Goal: Task Accomplishment & Management: Manage account settings

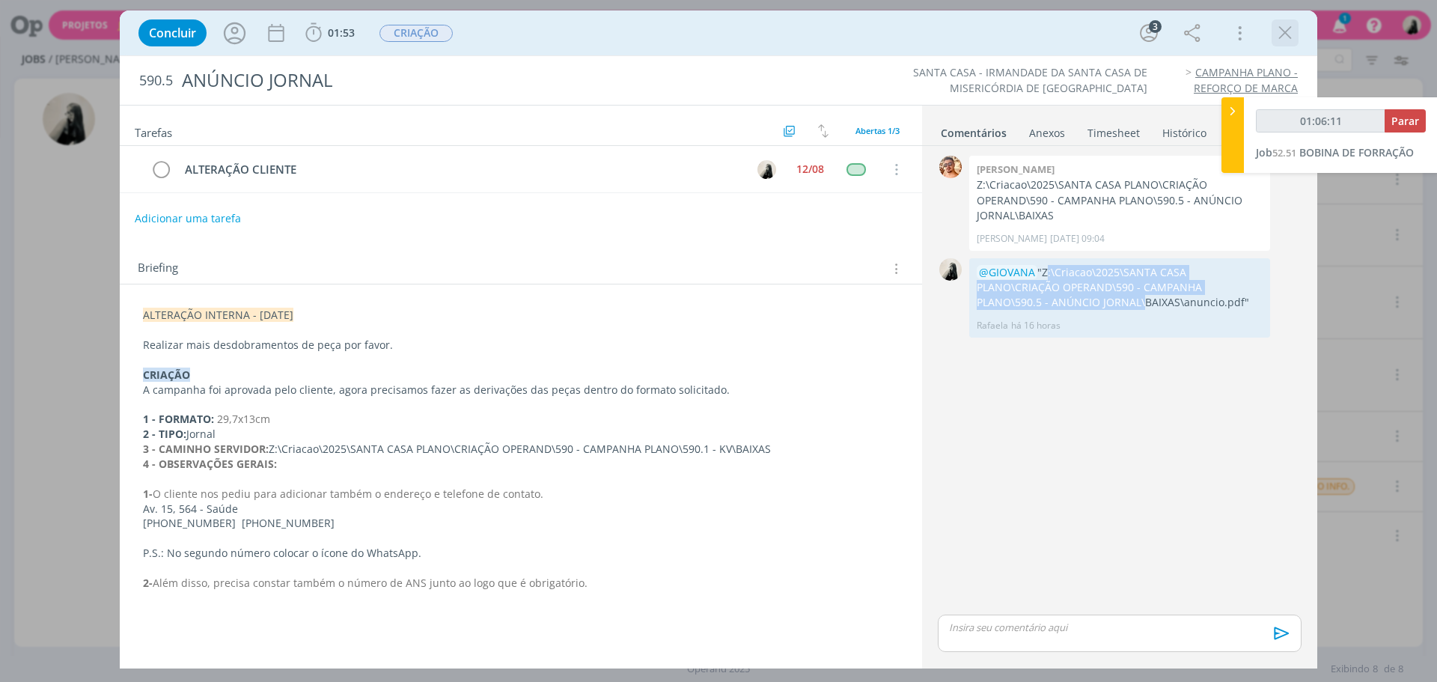
click at [1290, 31] on icon "dialog" at bounding box center [1285, 33] width 22 height 22
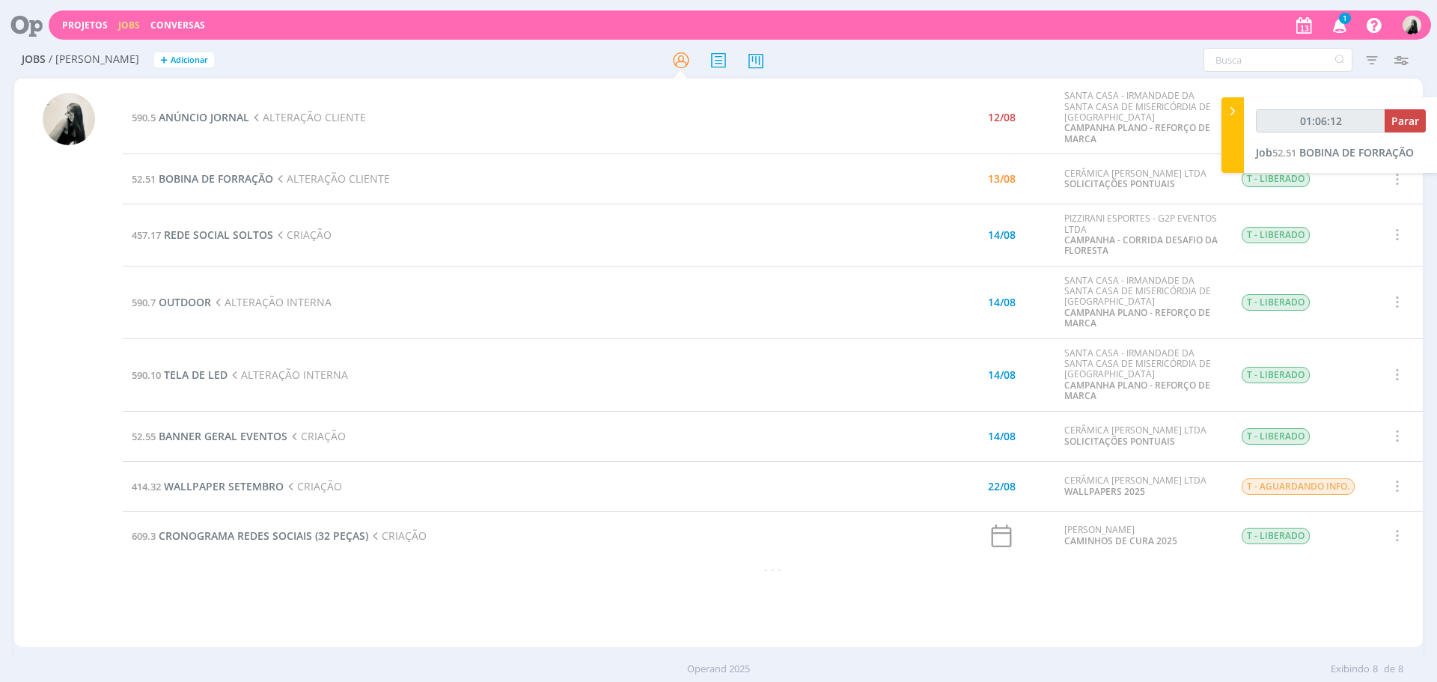
click at [1347, 27] on icon "button" at bounding box center [1340, 24] width 26 height 25
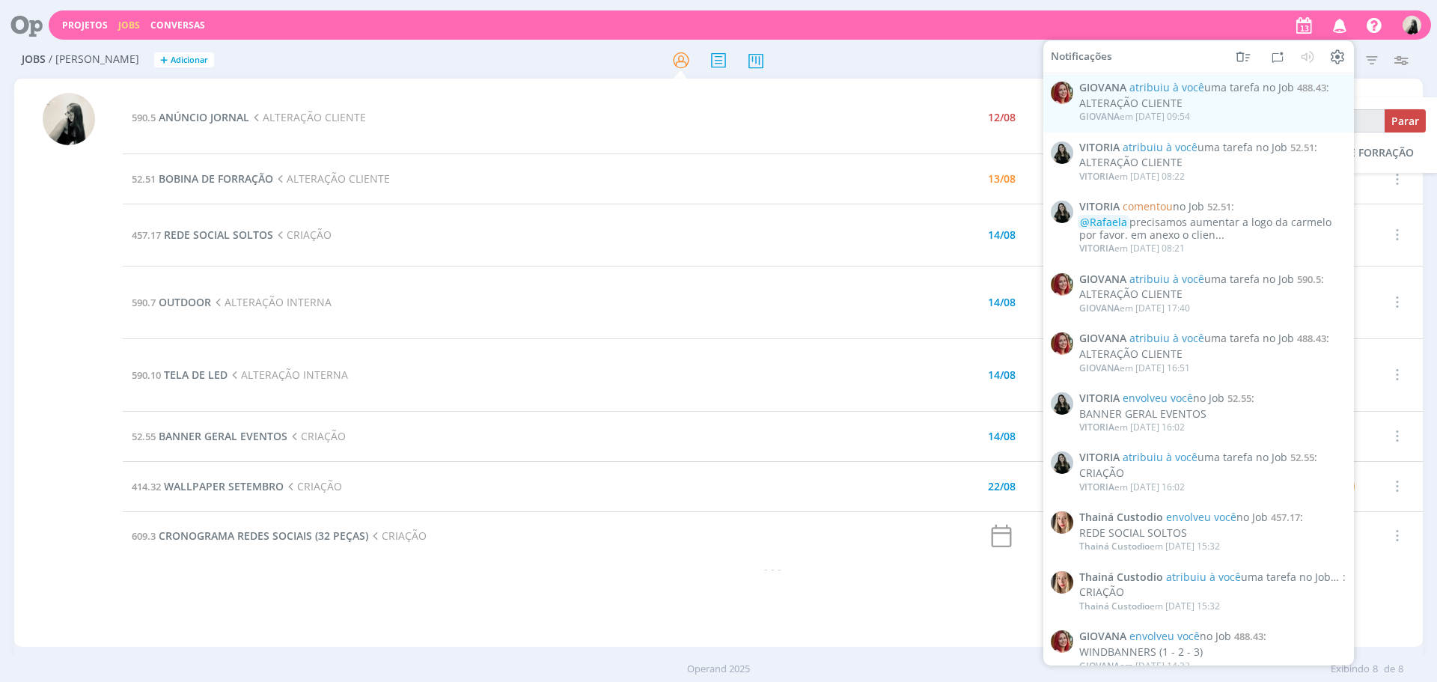
click at [1340, 26] on icon "button" at bounding box center [1340, 24] width 26 height 25
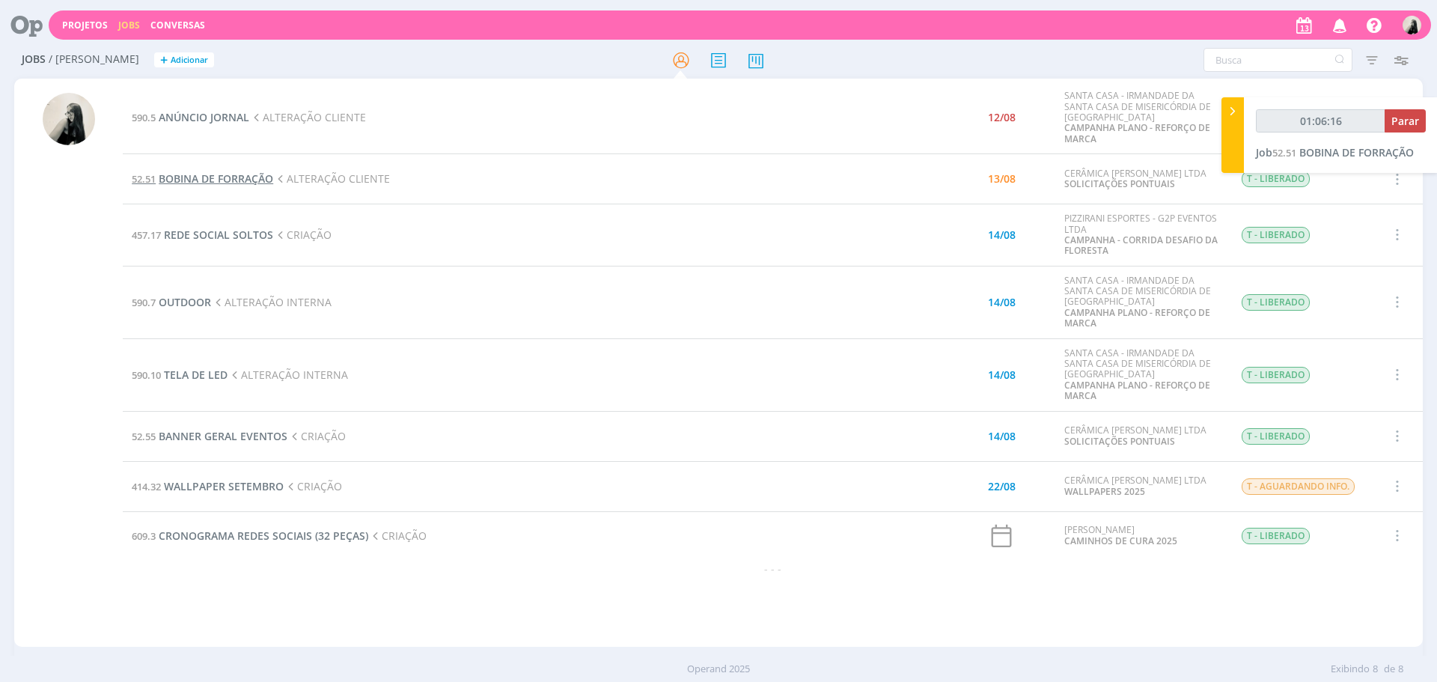
click at [198, 177] on span "BOBINA DE FORRAÇÃO" at bounding box center [216, 178] width 114 height 14
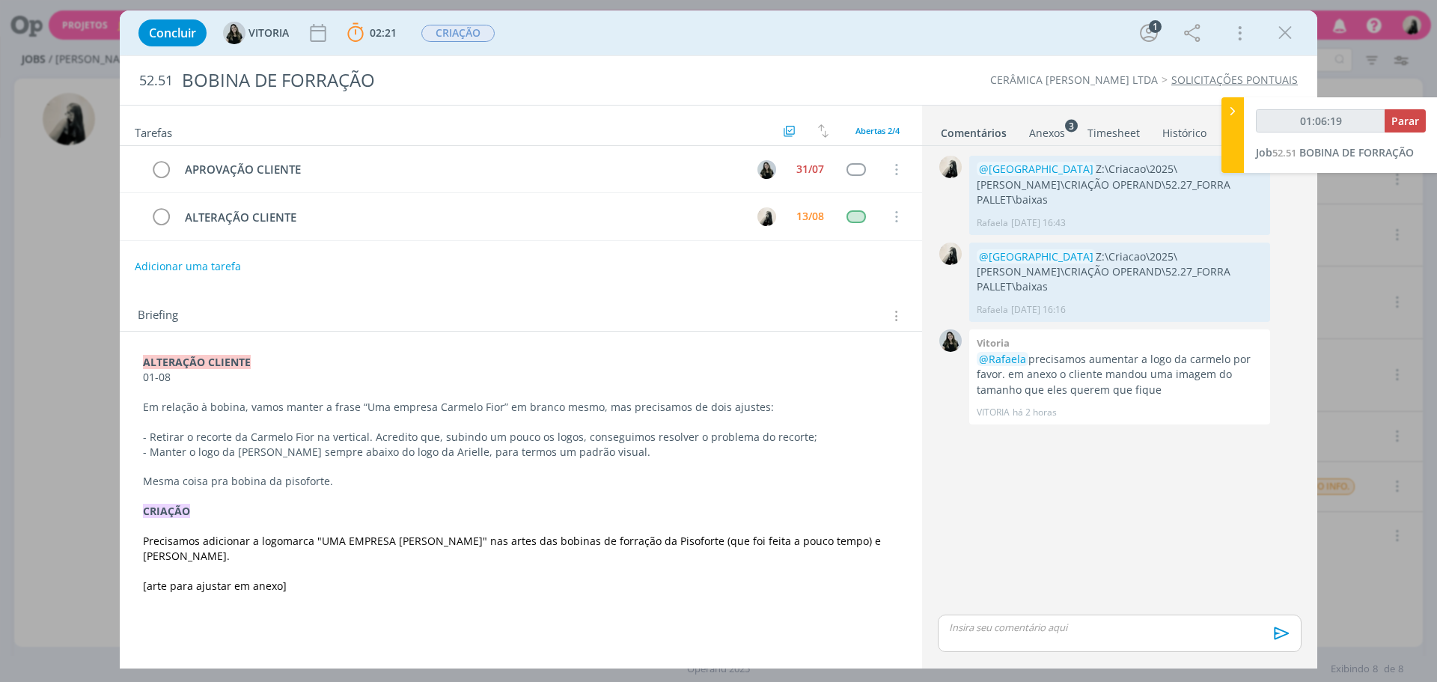
click at [1072, 629] on p "dialog" at bounding box center [1120, 626] width 340 height 13
type input "01:06:20"
click at [1274, 635] on icon "dialog" at bounding box center [1279, 638] width 22 height 22
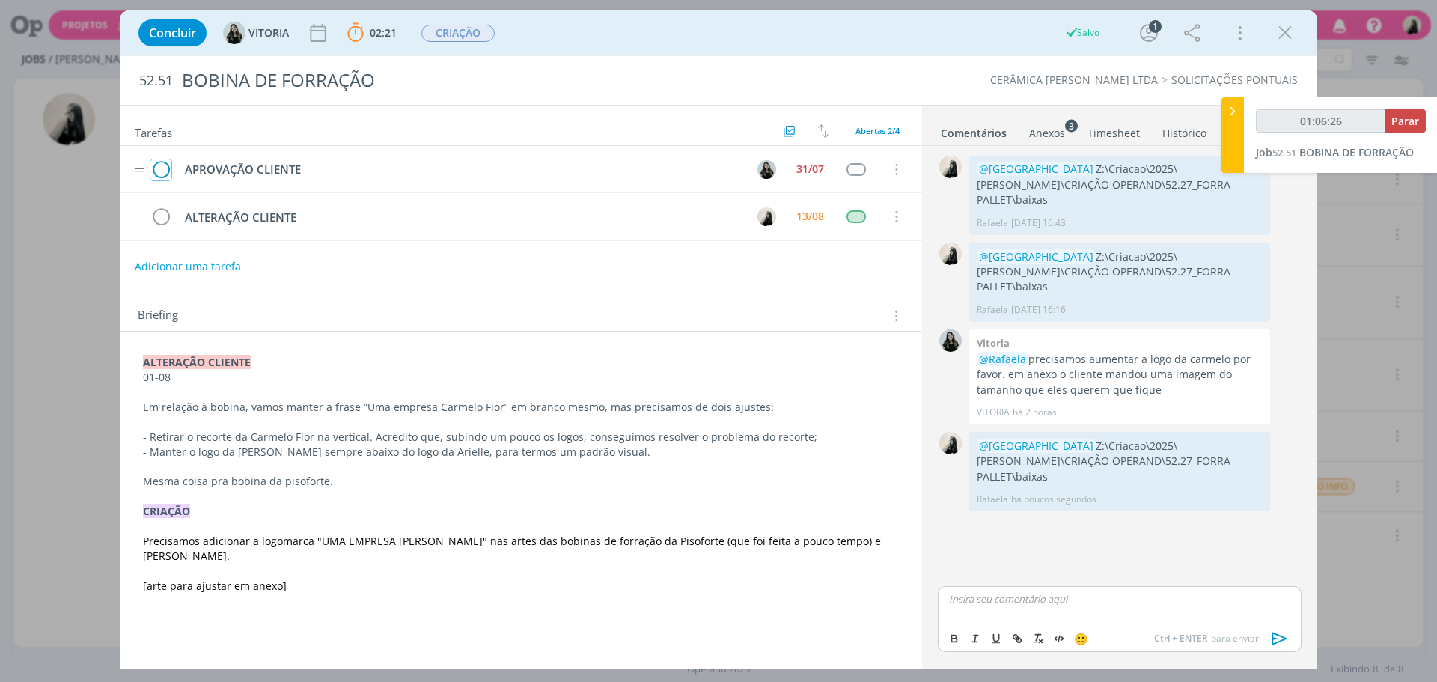
click at [166, 165] on icon "dialog" at bounding box center [160, 170] width 21 height 22
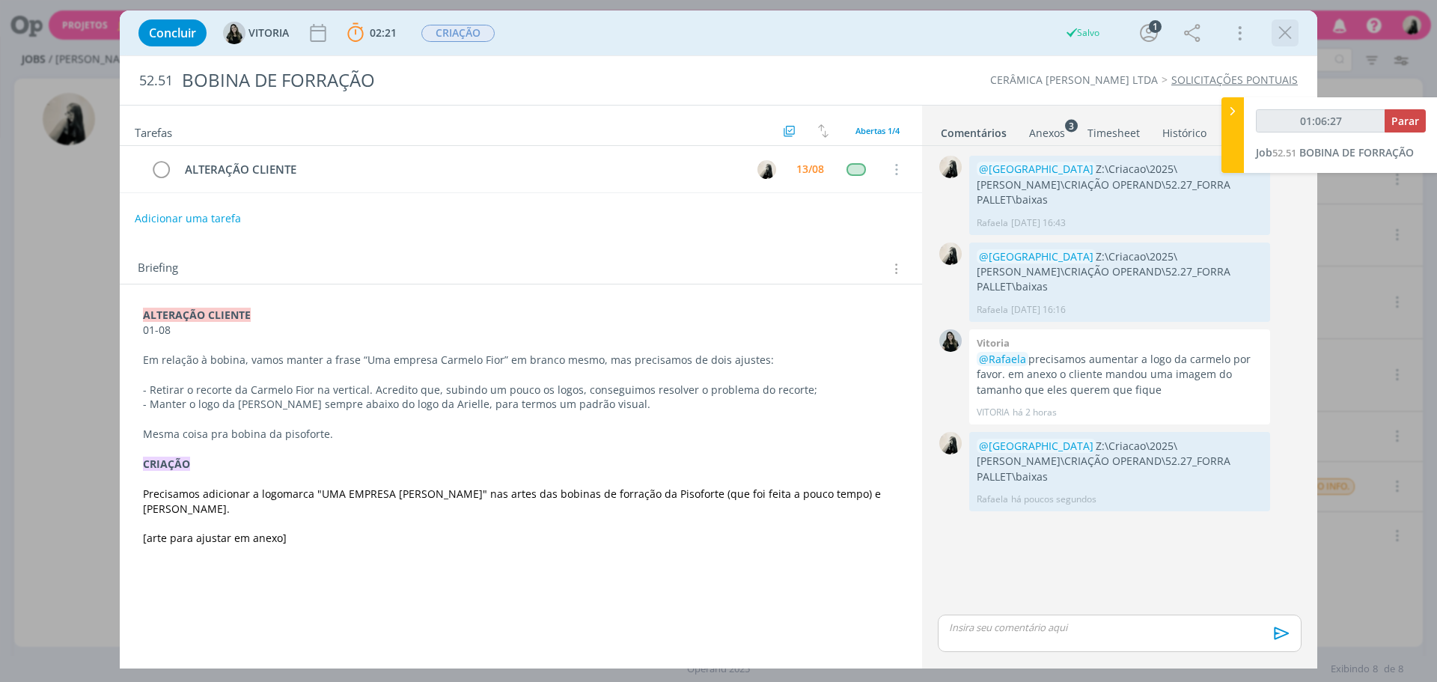
click at [1280, 29] on icon "dialog" at bounding box center [1285, 33] width 22 height 22
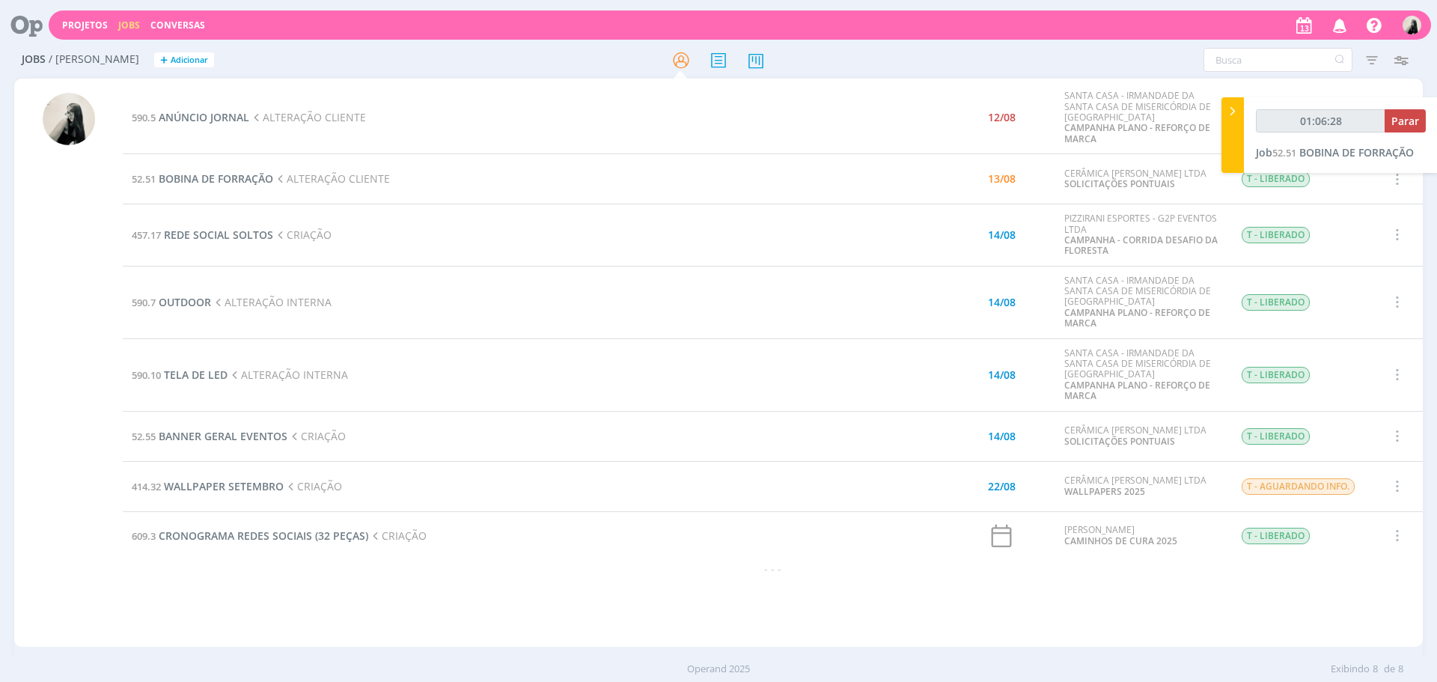
type input "01:06:29"
click at [1414, 120] on span "Parar" at bounding box center [1405, 121] width 28 height 14
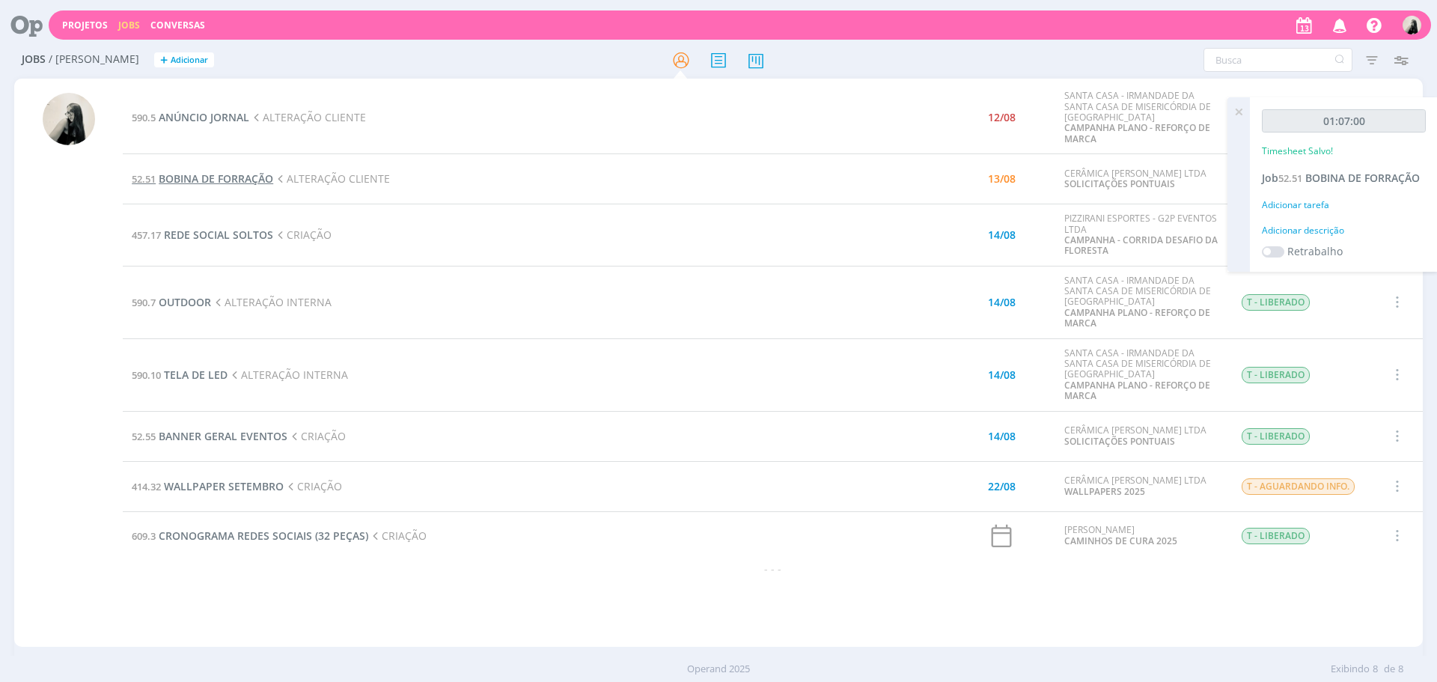
click at [266, 177] on span "BOBINA DE FORRAÇÃO" at bounding box center [216, 178] width 114 height 14
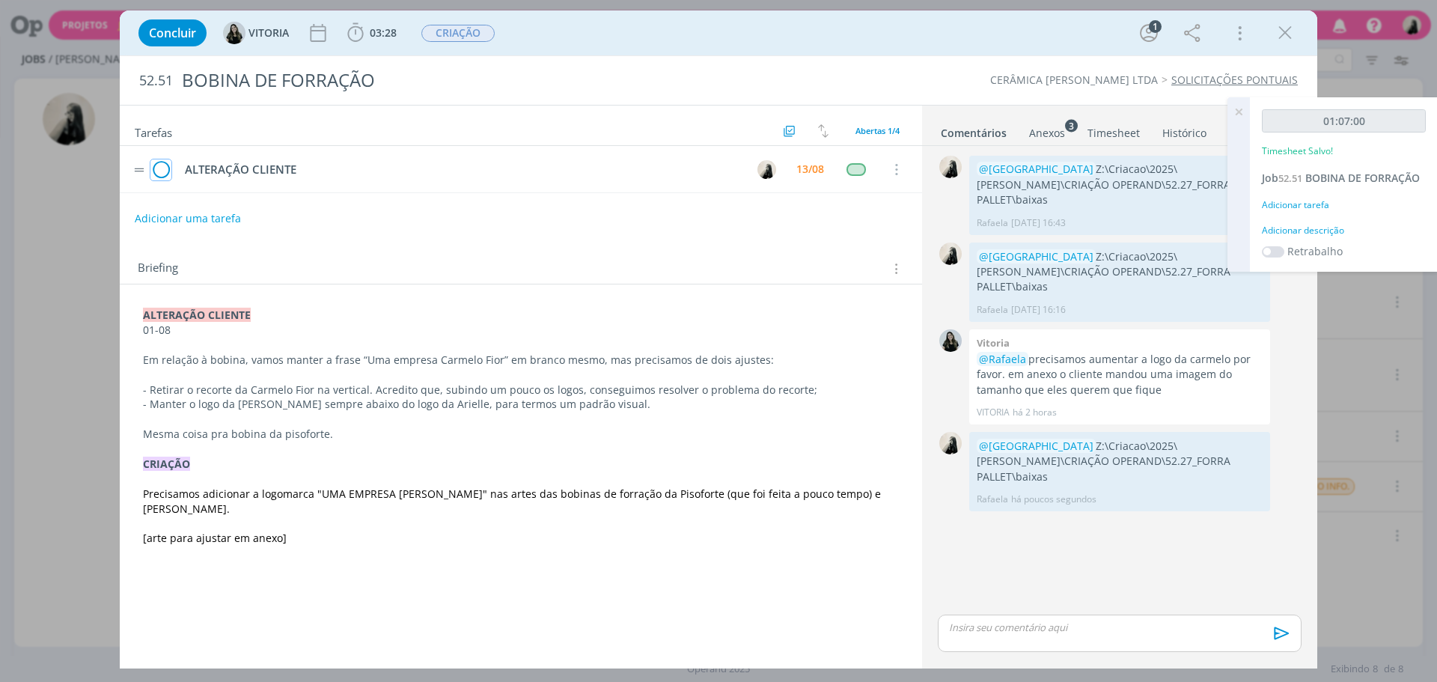
click at [160, 170] on icon "dialog" at bounding box center [160, 170] width 21 height 22
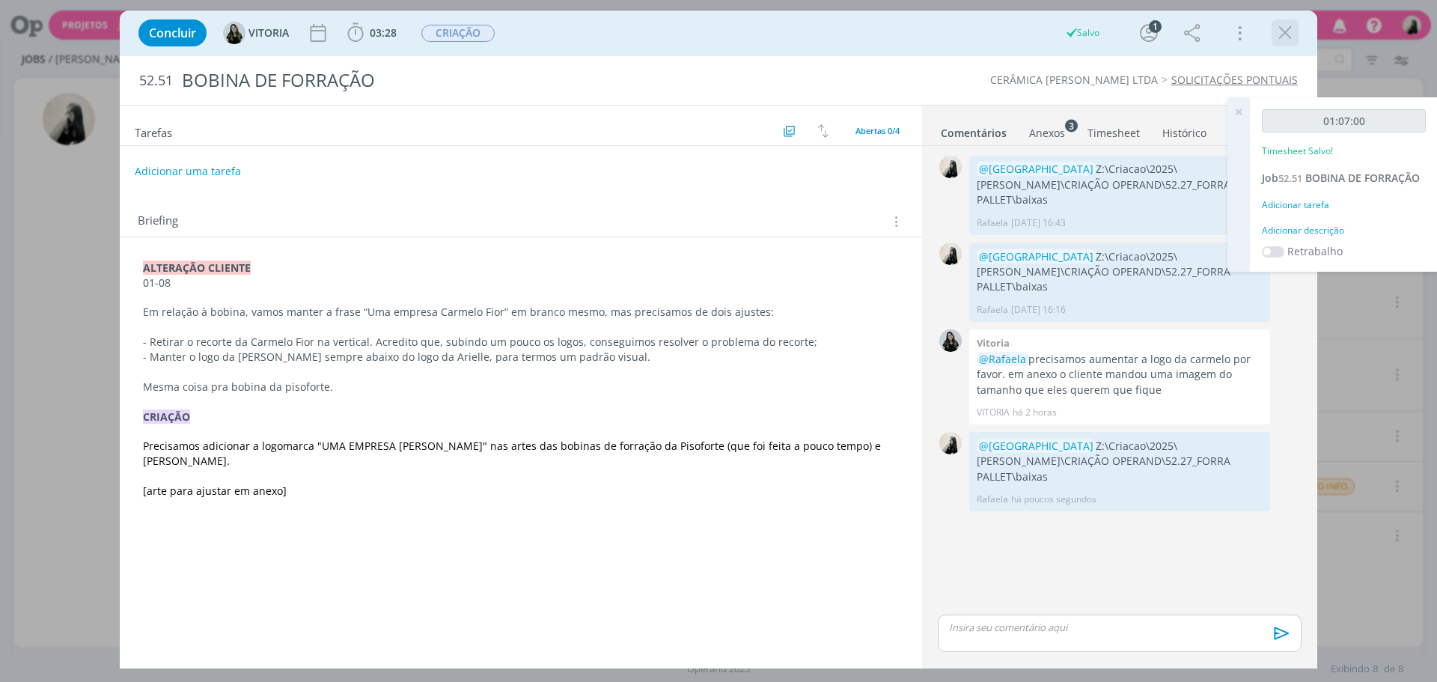
click at [1282, 35] on icon "dialog" at bounding box center [1285, 33] width 22 height 22
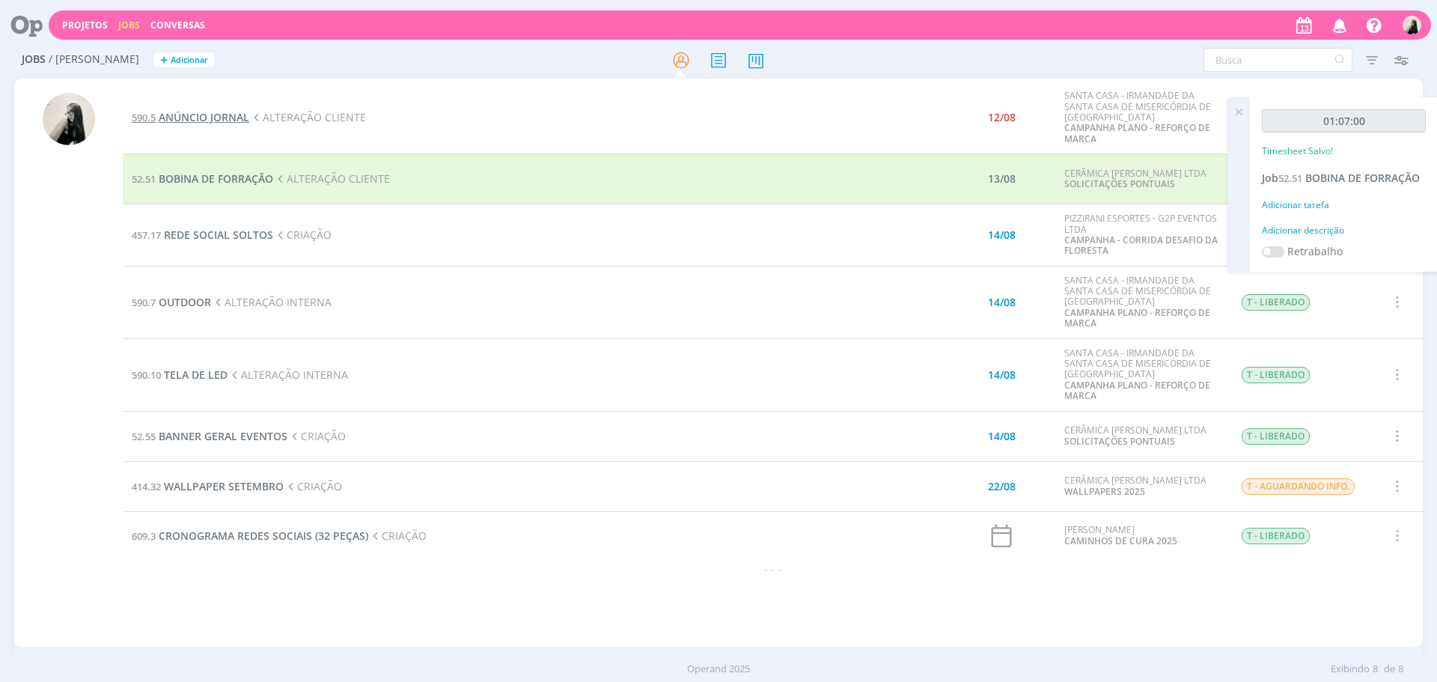
click at [205, 119] on span "ANÚNCIO JORNAL" at bounding box center [204, 117] width 91 height 14
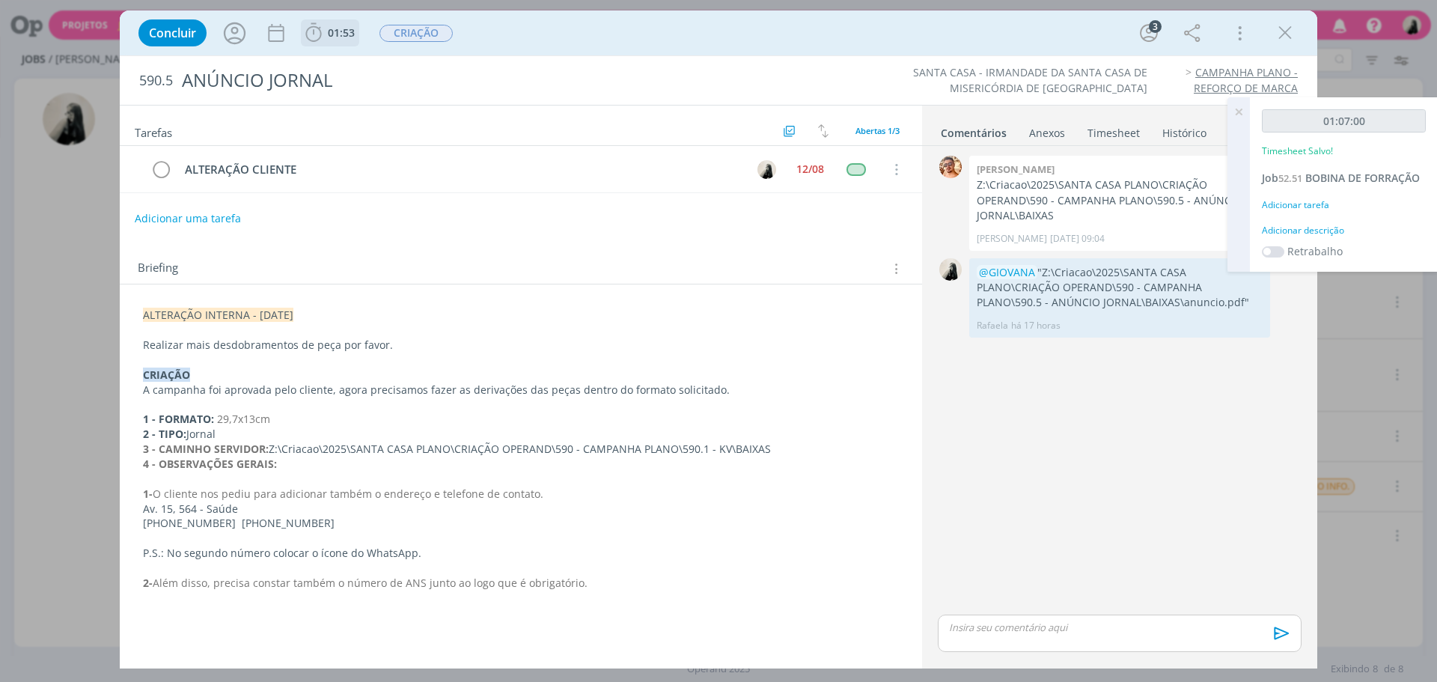
click at [350, 37] on span "01:53" at bounding box center [341, 32] width 27 height 14
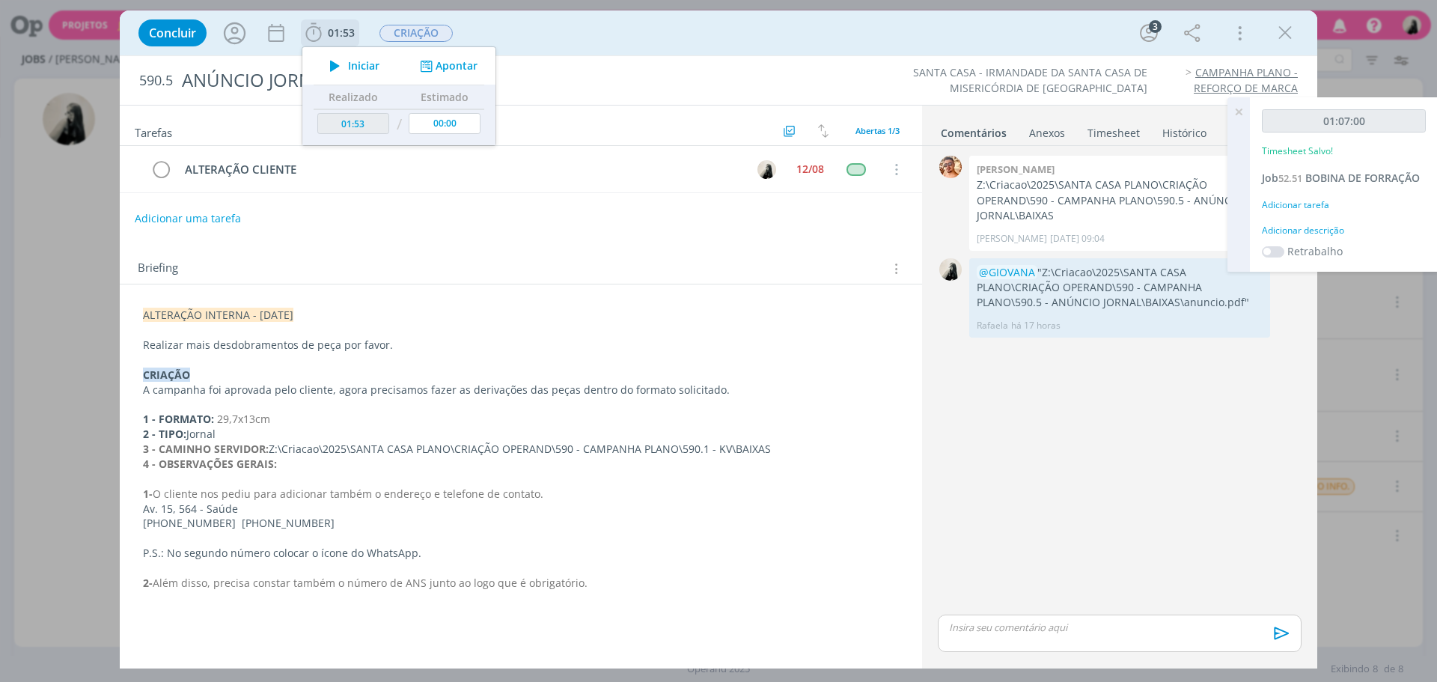
click at [338, 66] on icon "dialog" at bounding box center [335, 65] width 26 height 19
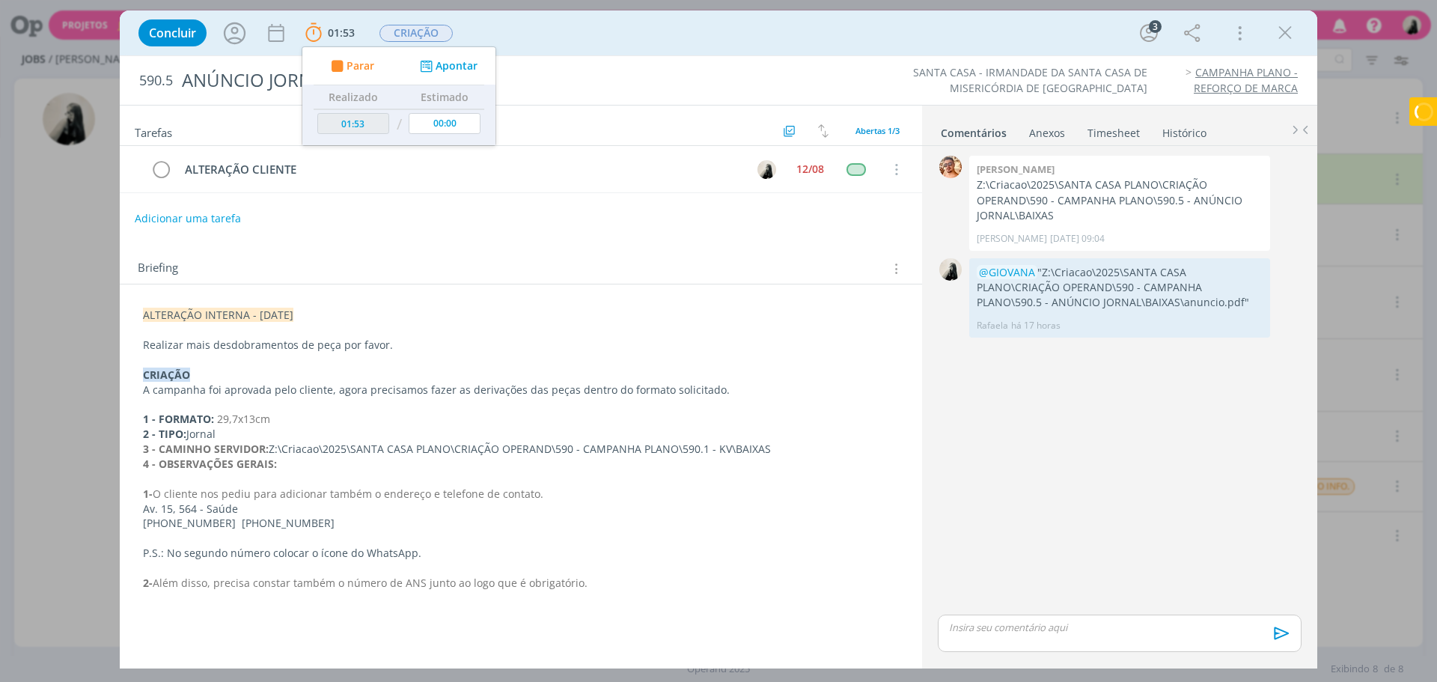
click at [582, 370] on p "CRIAÇÃO" at bounding box center [521, 374] width 756 height 15
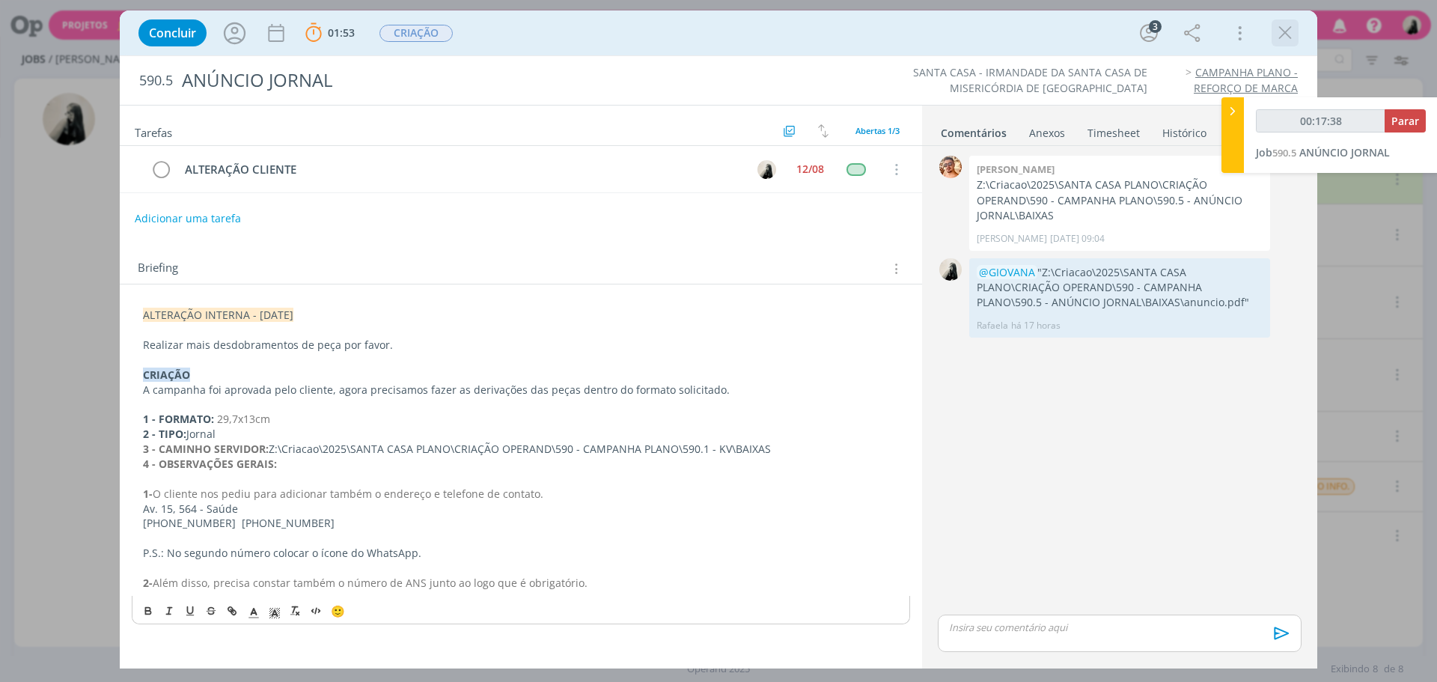
click at [1278, 37] on icon "dialog" at bounding box center [1285, 33] width 22 height 22
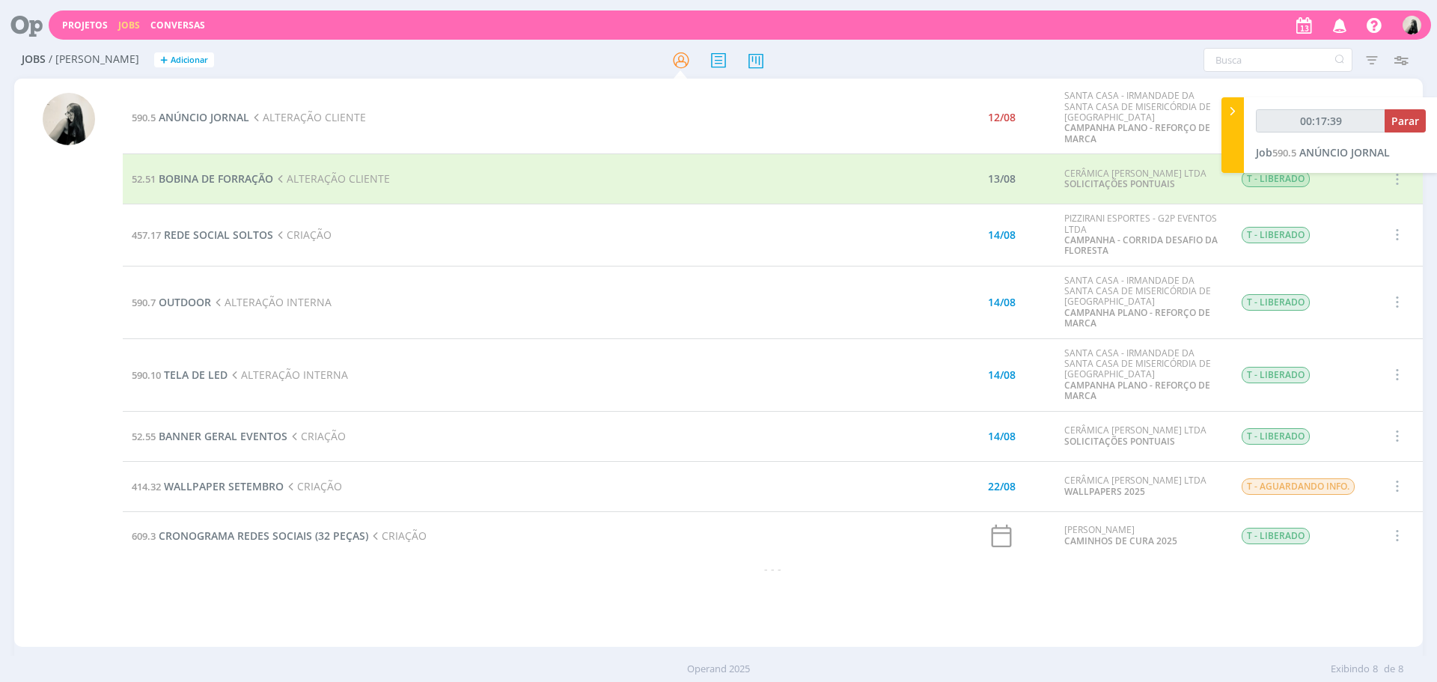
type input "00:17:40"
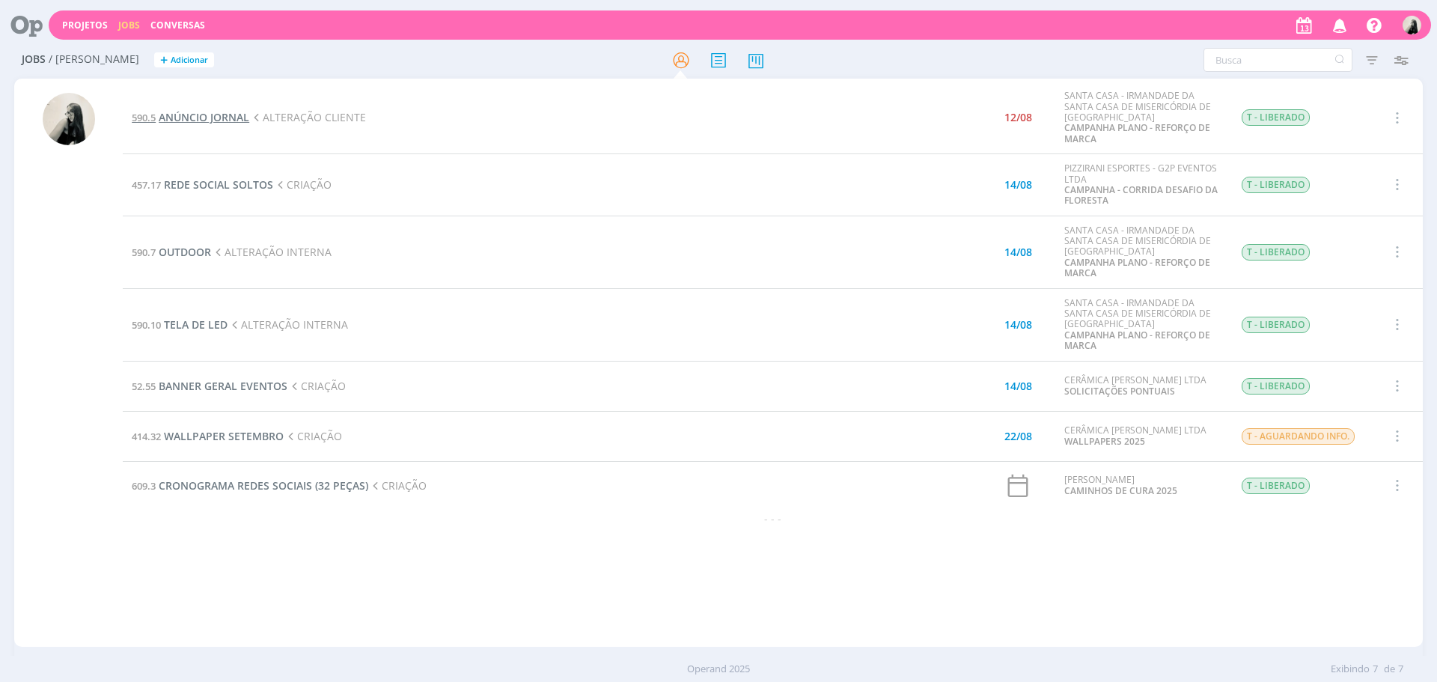
click at [236, 111] on span "ANÚNCIO JORNAL" at bounding box center [204, 117] width 91 height 14
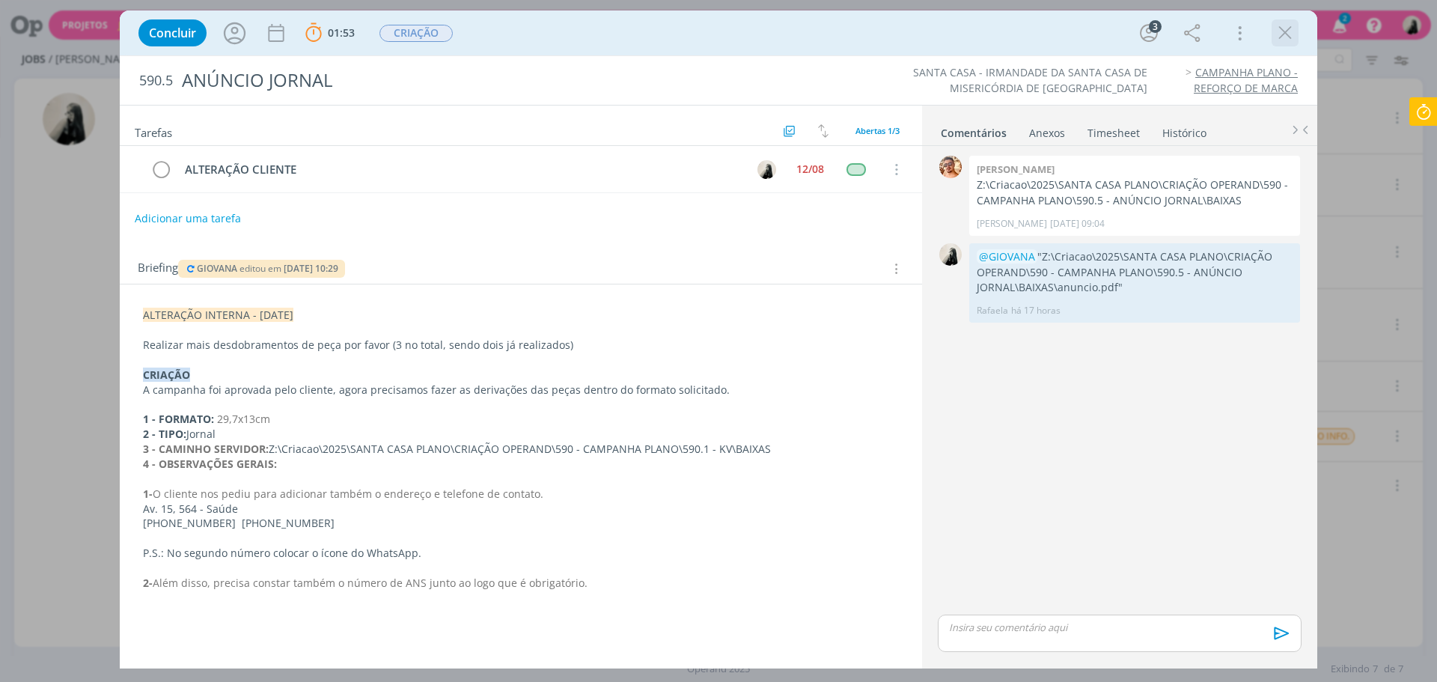
click at [1276, 36] on icon "dialog" at bounding box center [1285, 33] width 22 height 22
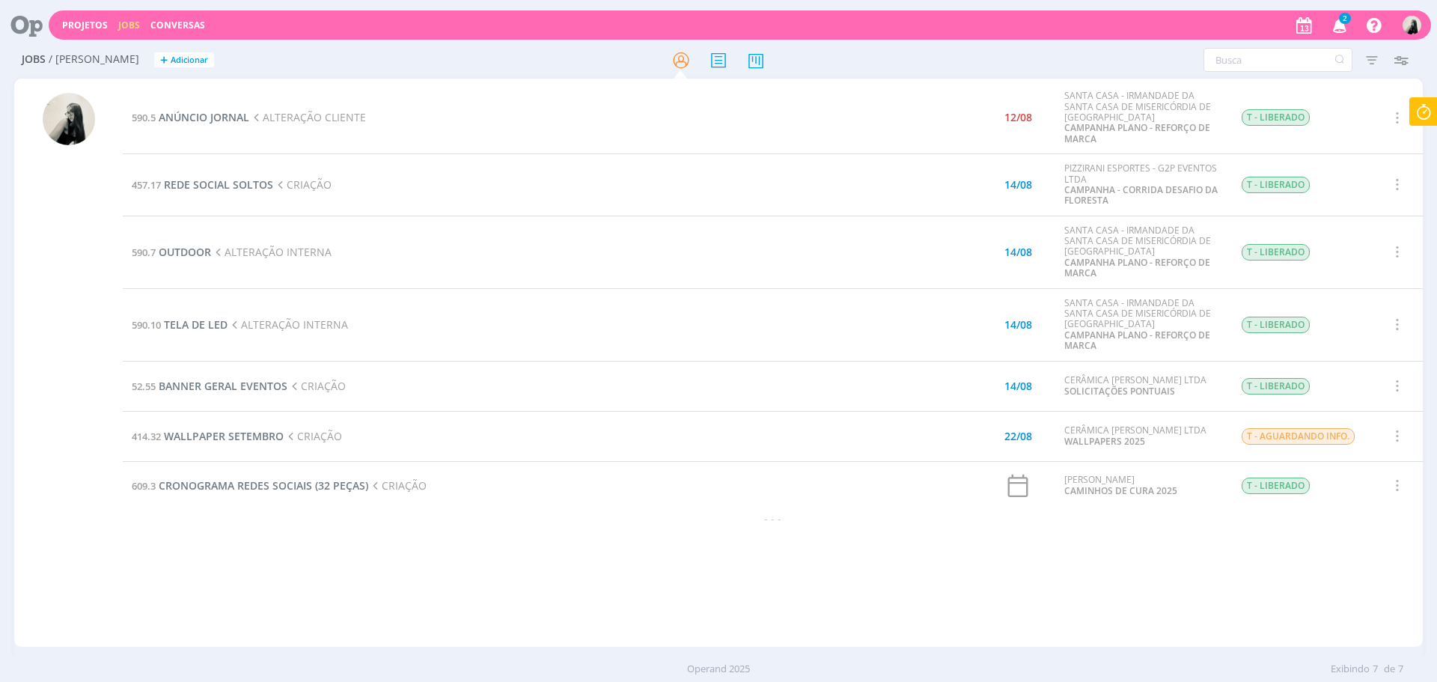
click at [1342, 16] on span "2" at bounding box center [1345, 18] width 12 height 11
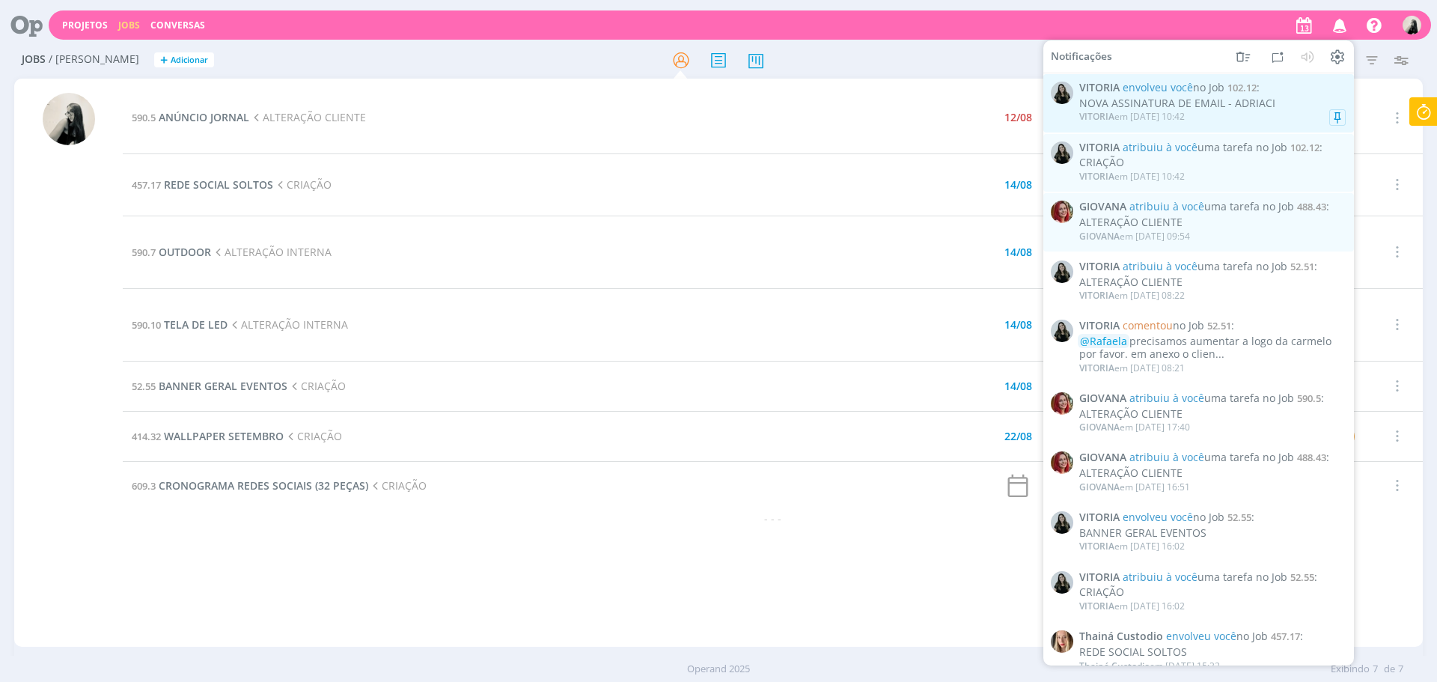
click at [1253, 97] on div "NOVA ASSINATURA DE EMAIL - ADRIACI" at bounding box center [1212, 103] width 266 height 13
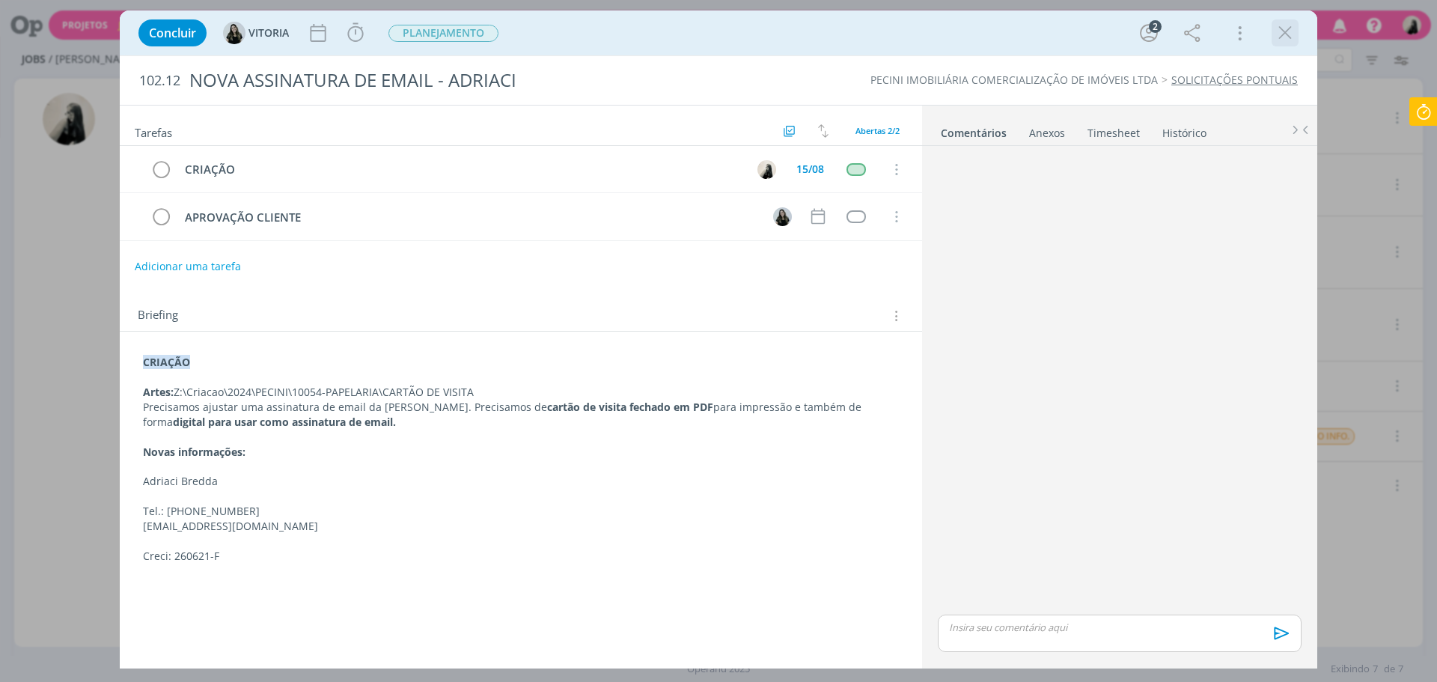
click at [1274, 34] on icon "dialog" at bounding box center [1285, 33] width 22 height 22
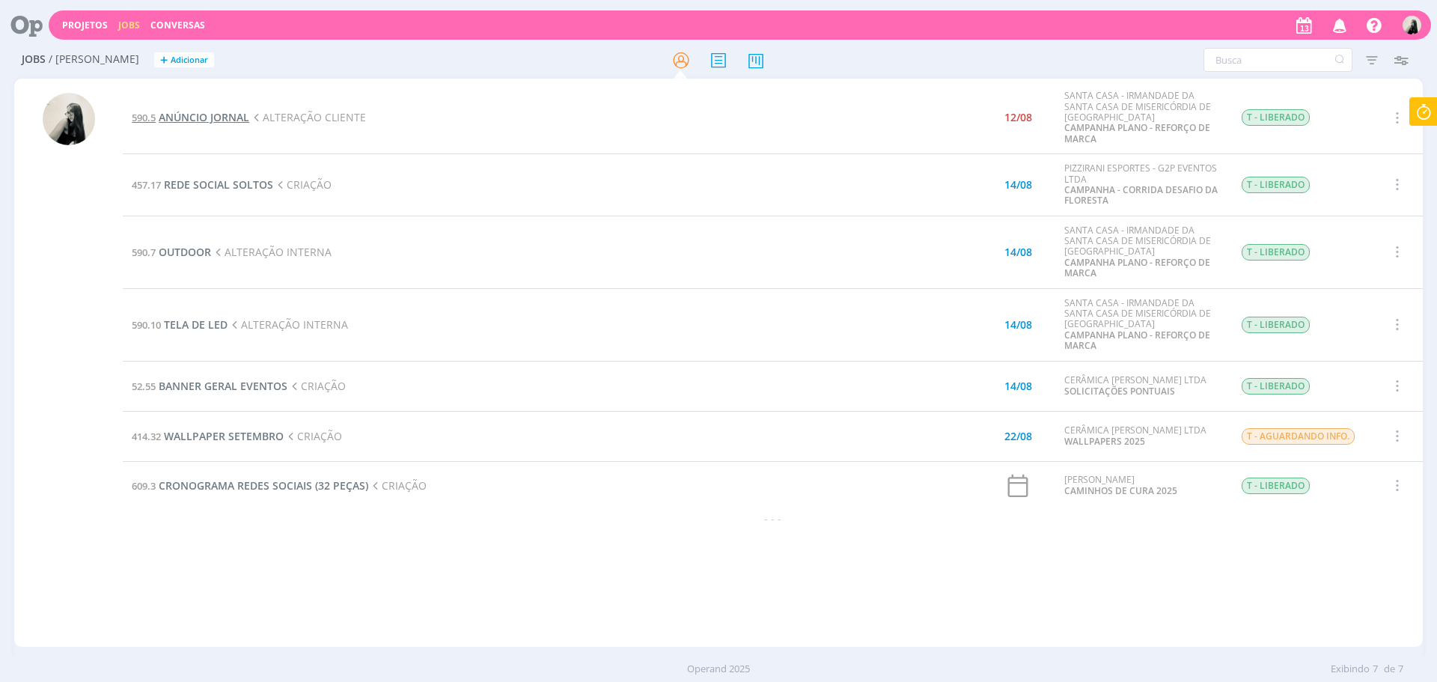
click at [207, 119] on span "ANÚNCIO JORNAL" at bounding box center [204, 117] width 91 height 14
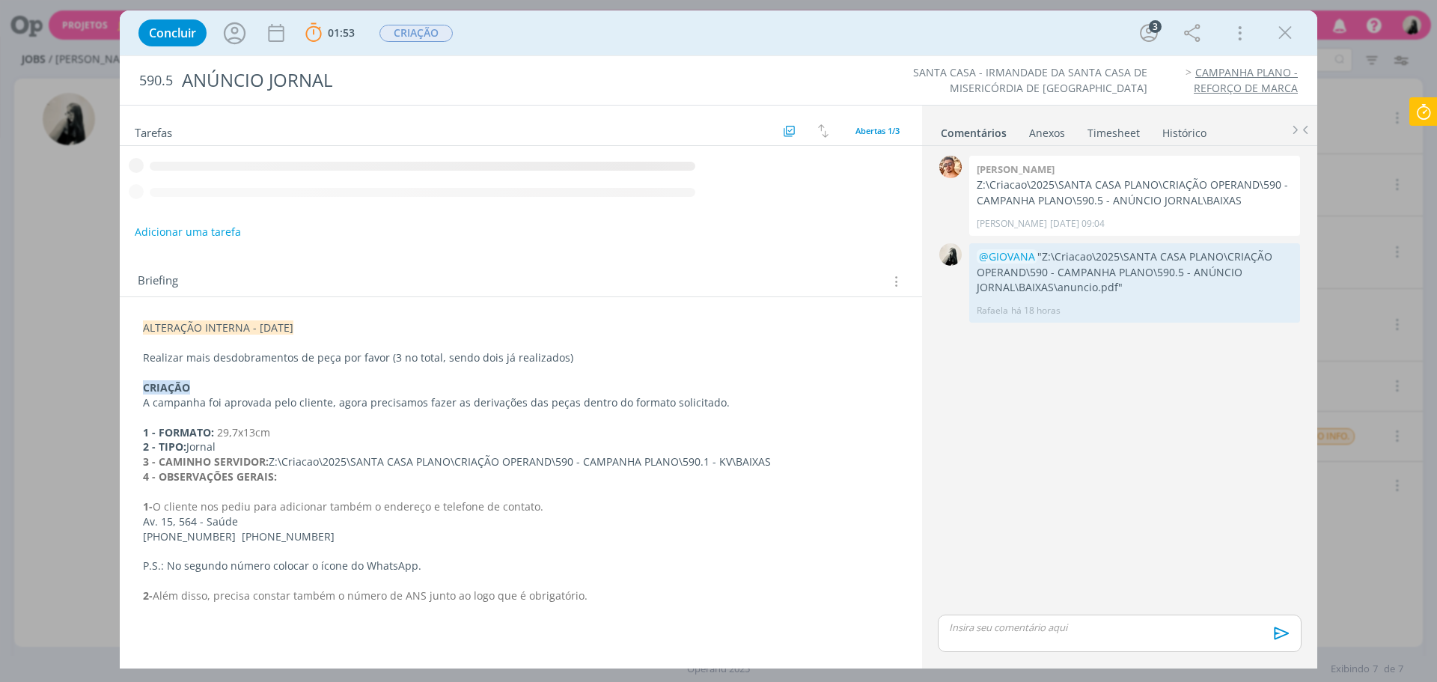
click at [1083, 626] on p "dialog" at bounding box center [1120, 626] width 340 height 13
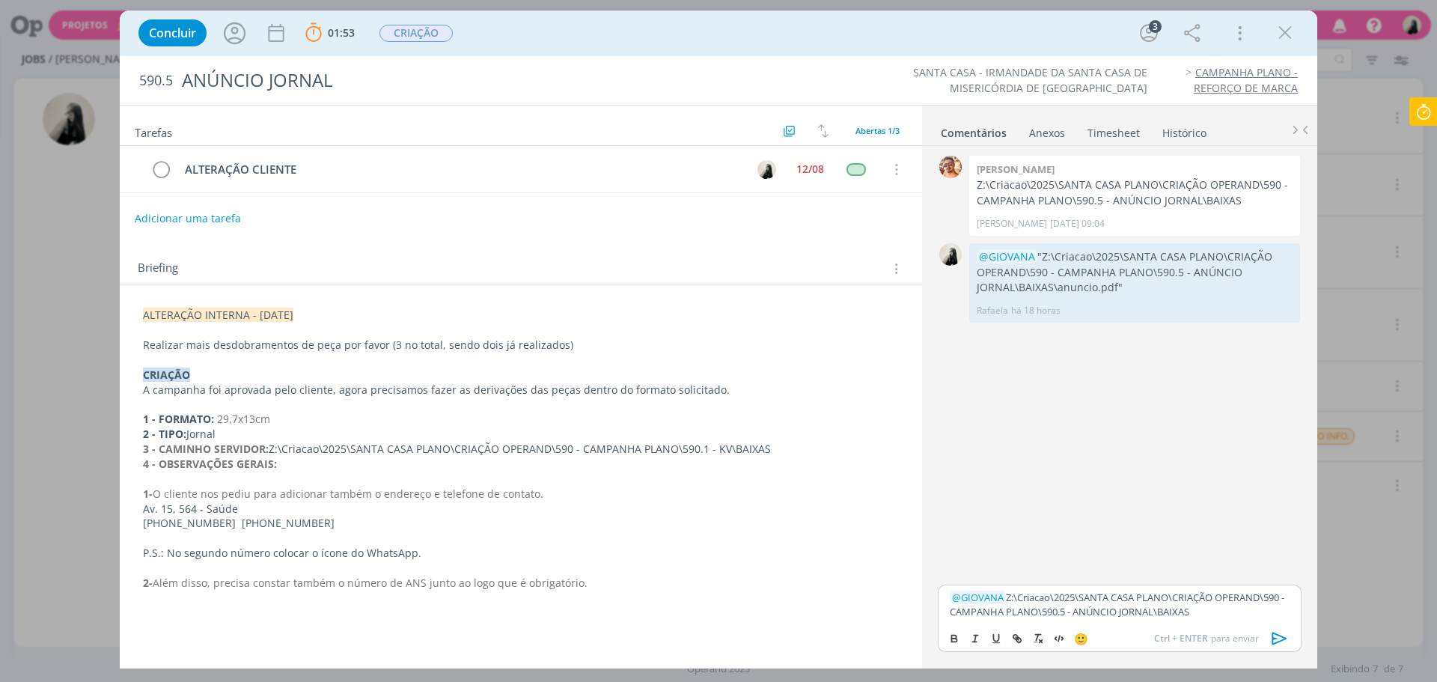
click at [1278, 637] on icon "dialog" at bounding box center [1279, 638] width 22 height 22
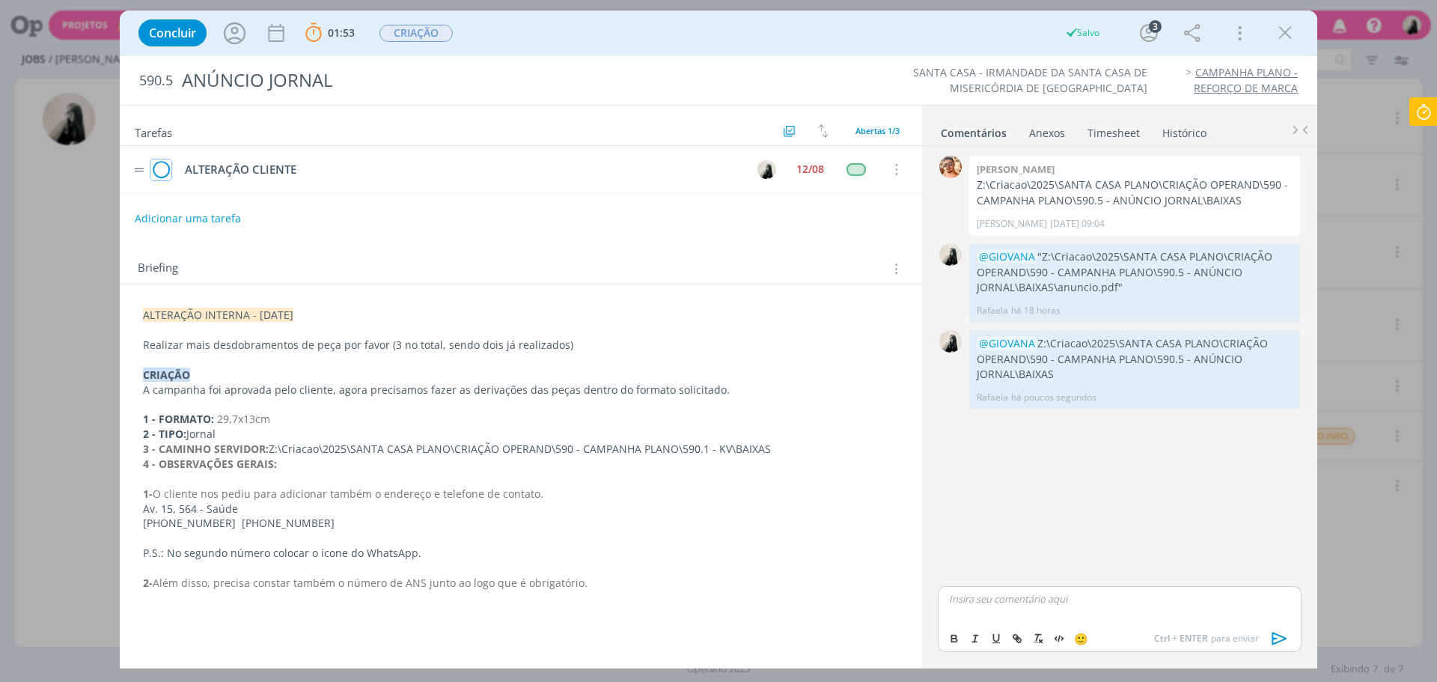
click at [163, 168] on icon "dialog" at bounding box center [160, 170] width 21 height 22
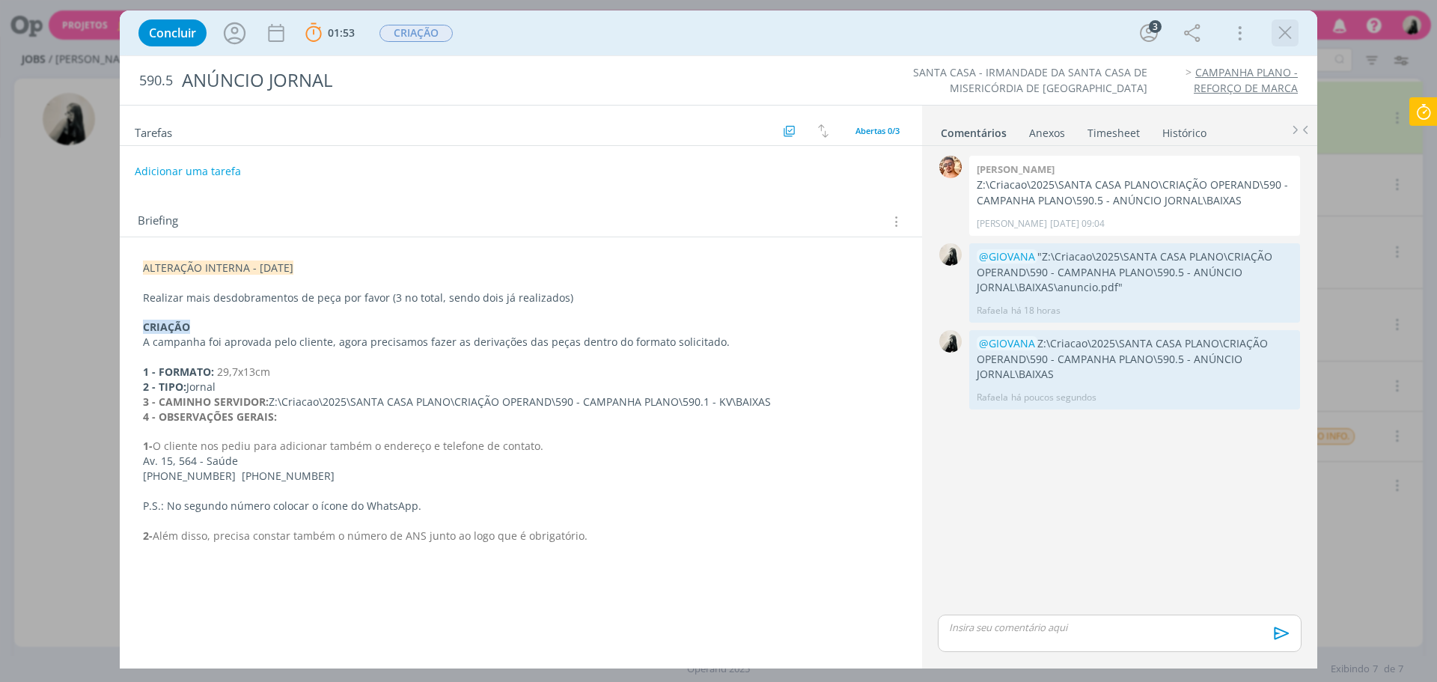
click at [1280, 39] on icon "dialog" at bounding box center [1285, 33] width 22 height 22
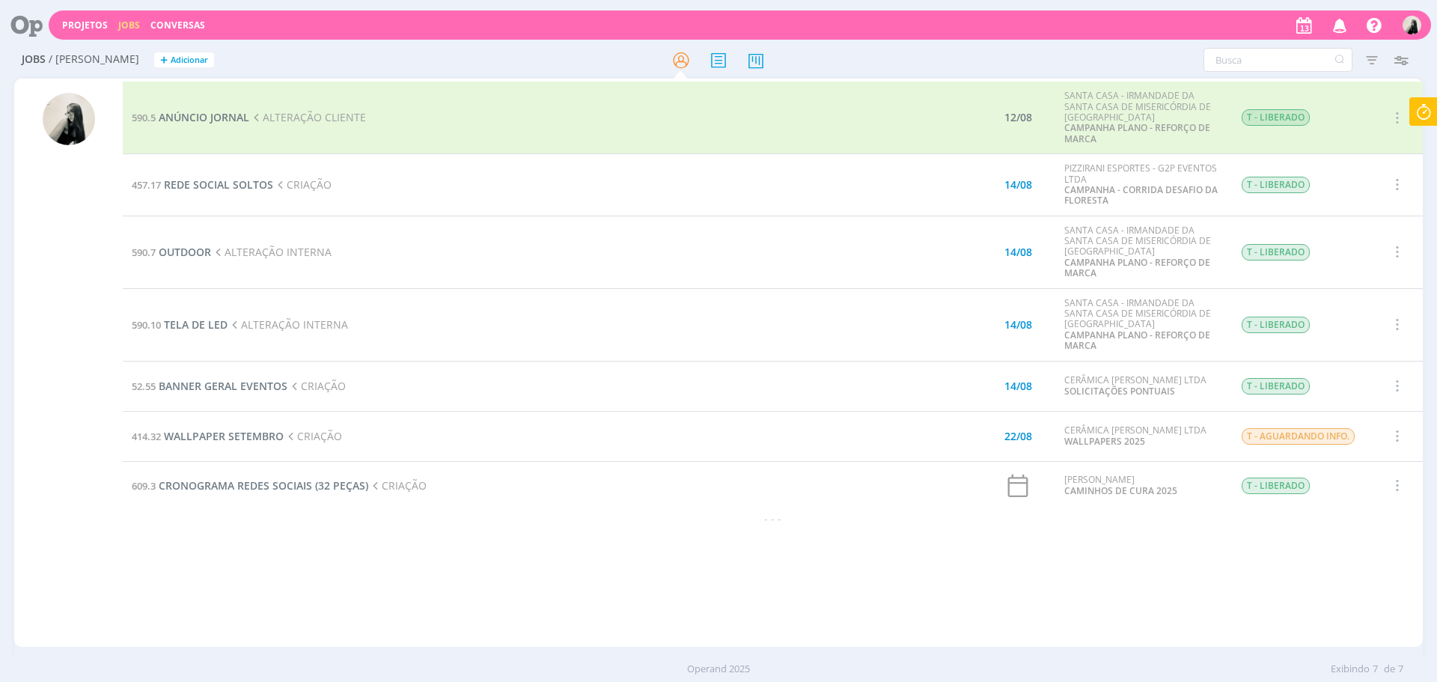
click at [1415, 114] on icon at bounding box center [1423, 111] width 27 height 29
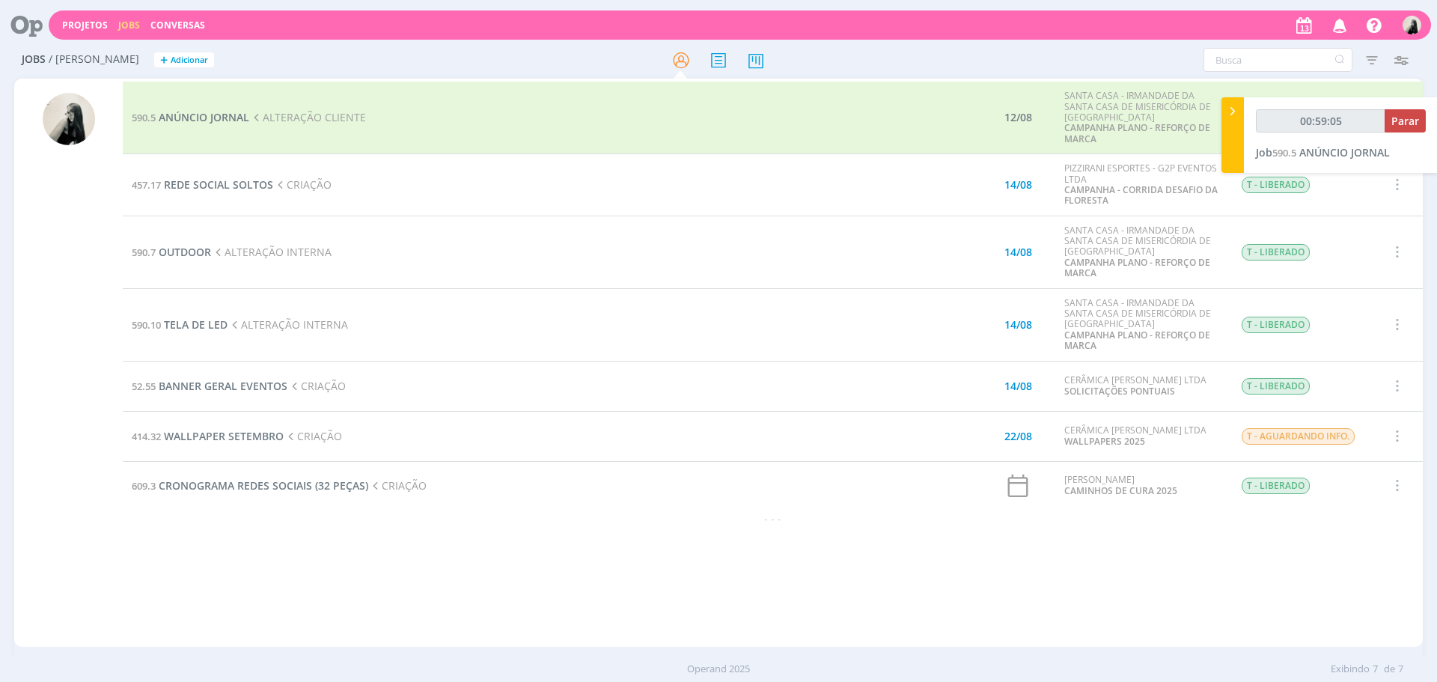
type input "00:59:06"
click at [1411, 120] on span "Parar" at bounding box center [1405, 121] width 28 height 14
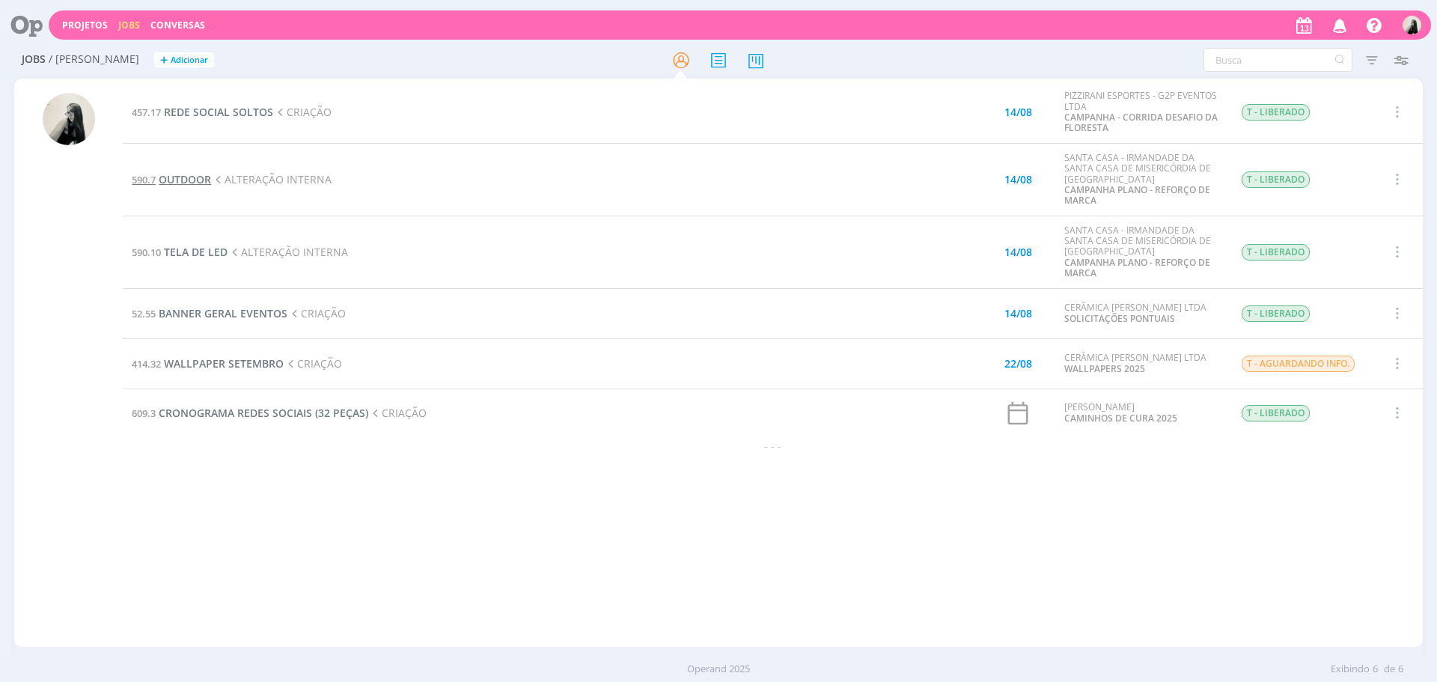
click at [208, 177] on span "OUTDOOR" at bounding box center [185, 179] width 52 height 14
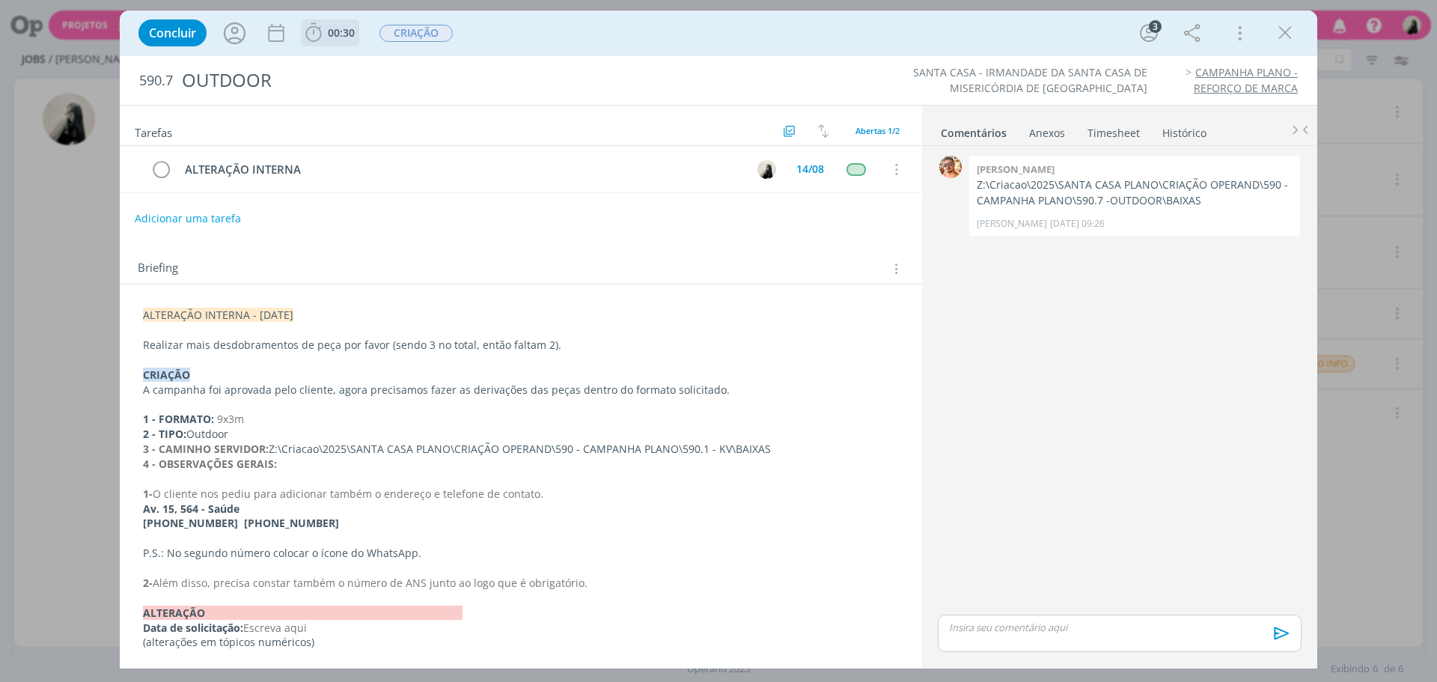
click at [323, 34] on icon "dialog" at bounding box center [313, 33] width 22 height 22
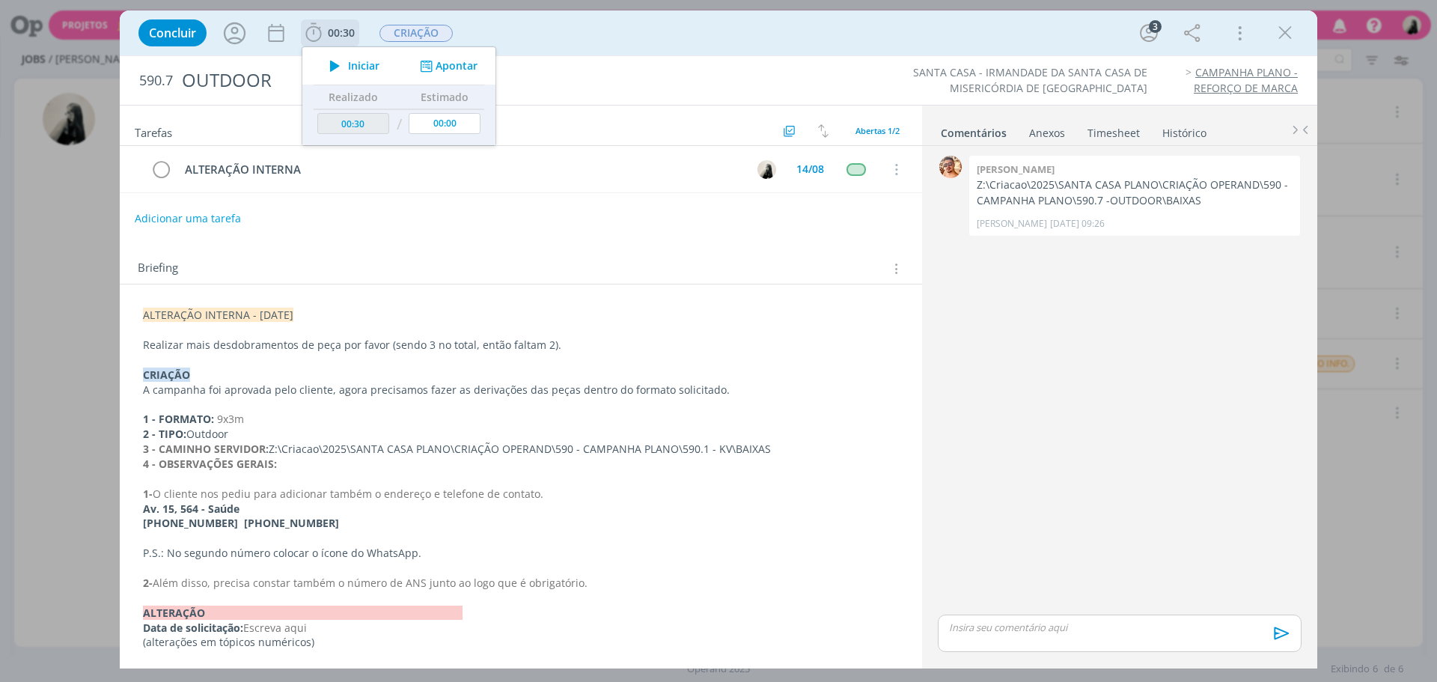
click at [335, 66] on icon "dialog" at bounding box center [335, 65] width 26 height 19
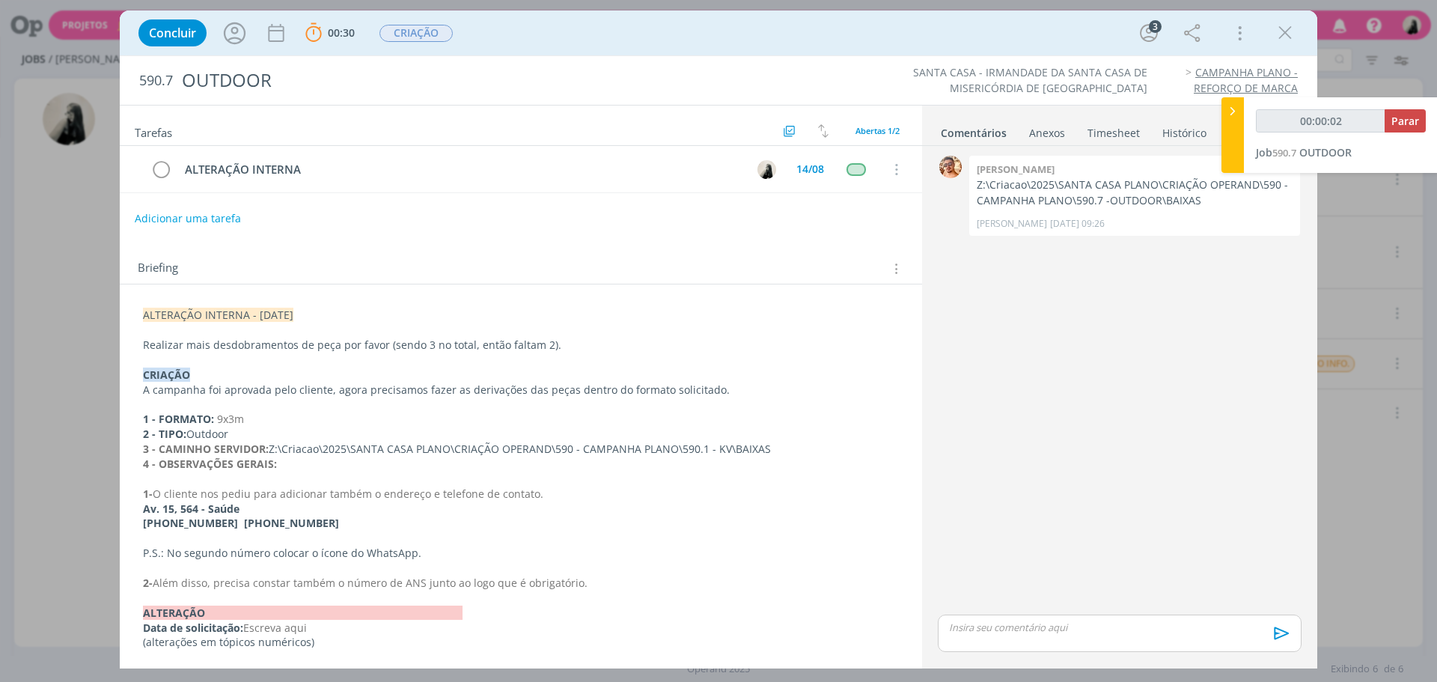
click at [650, 519] on p "[PHONE_NUMBER] [PHONE_NUMBER]" at bounding box center [521, 523] width 756 height 15
click at [1295, 33] on icon "dialog" at bounding box center [1285, 33] width 22 height 22
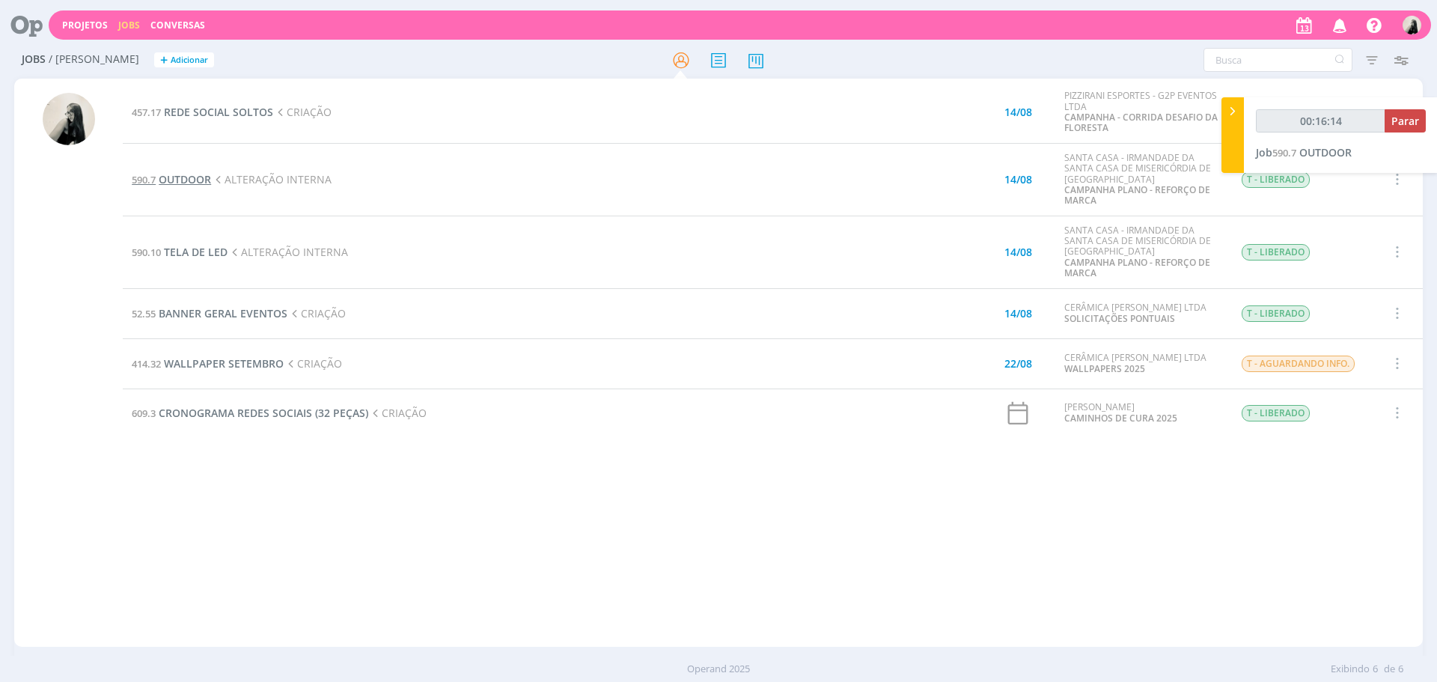
click at [207, 180] on span "OUTDOOR" at bounding box center [185, 179] width 52 height 14
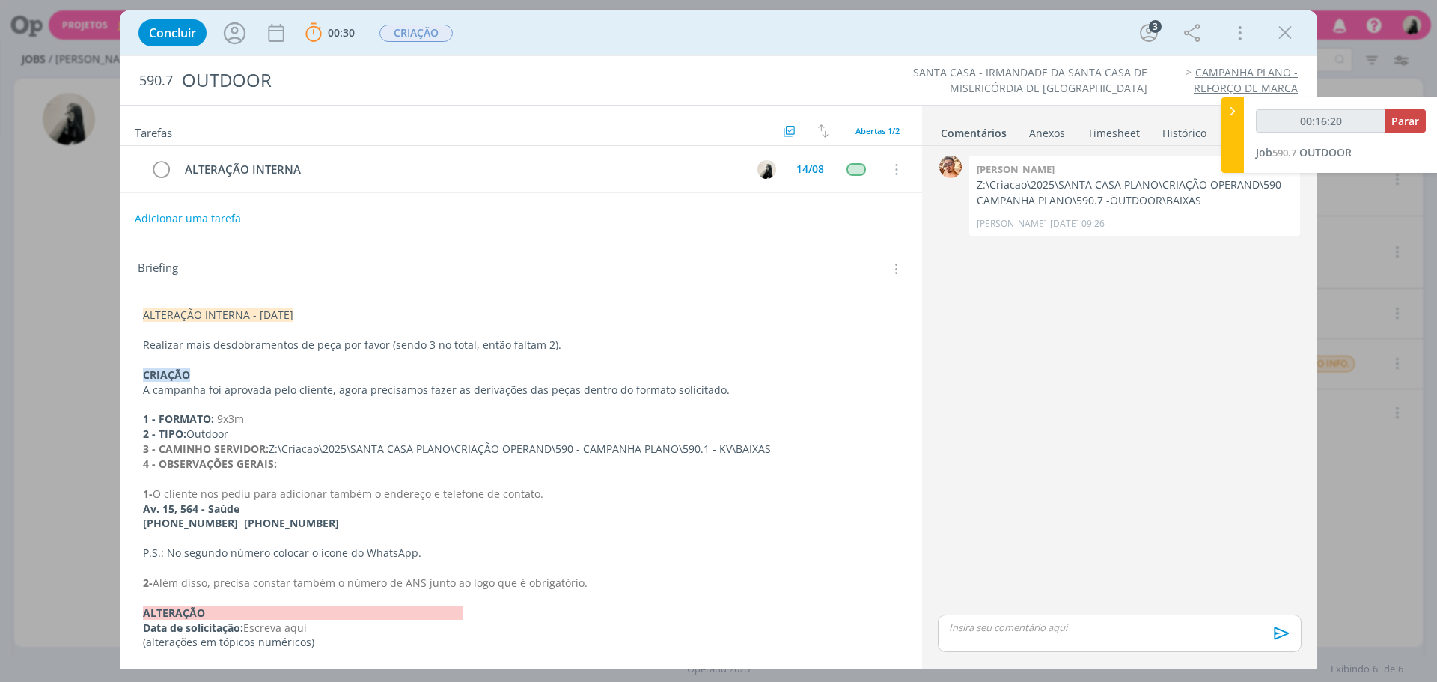
scroll to position [4, 0]
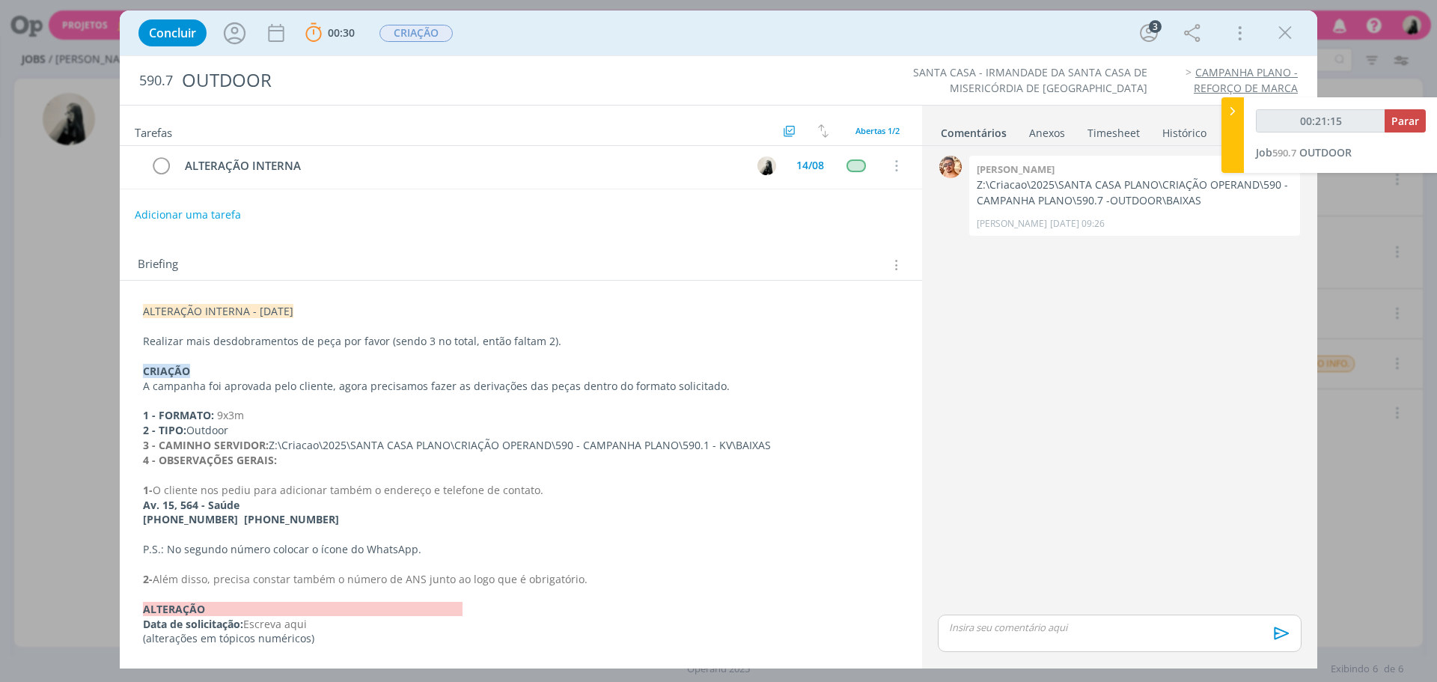
click at [485, 527] on p "dialog" at bounding box center [521, 534] width 756 height 15
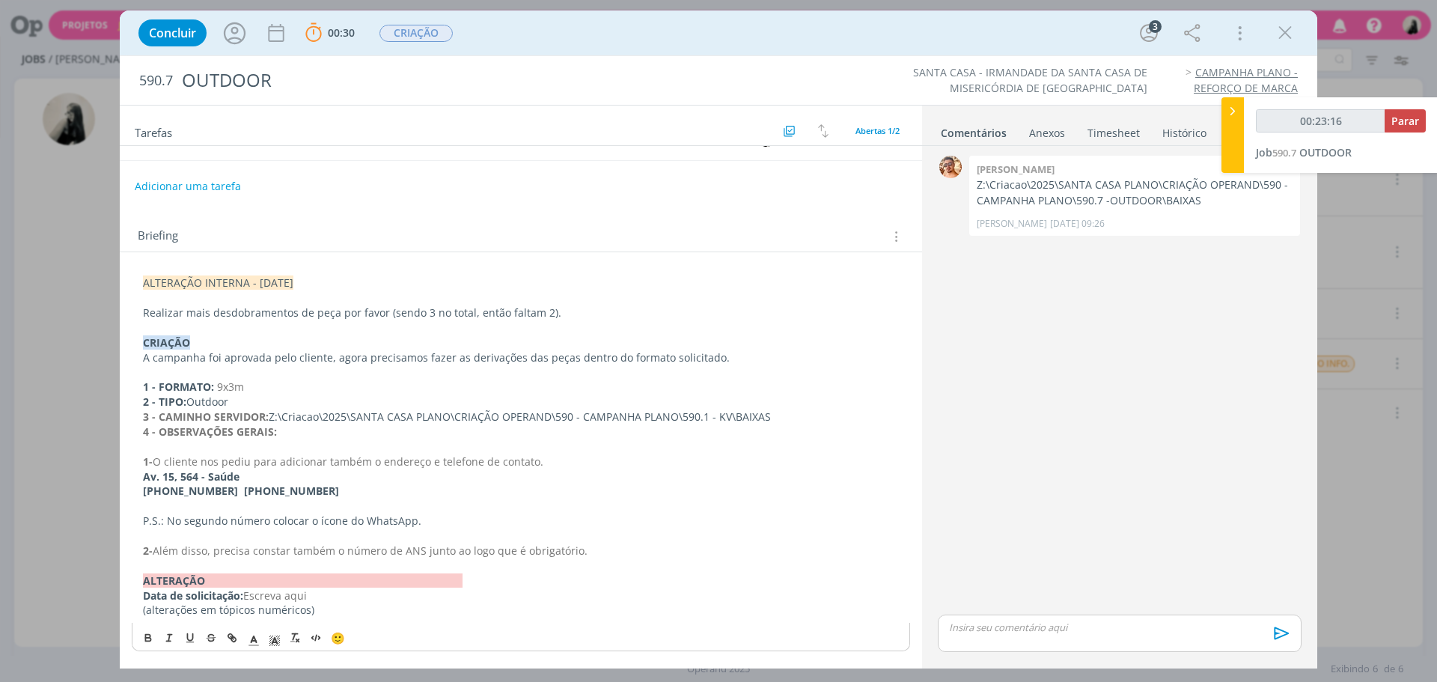
scroll to position [32, 0]
click at [380, 438] on p "4 - OBSERVAÇÕES GERAIS:" at bounding box center [521, 431] width 756 height 15
drag, startPoint x: 1278, startPoint y: 37, endPoint x: 564, endPoint y: 35, distance: 713.9
click at [1278, 37] on icon "dialog" at bounding box center [1285, 33] width 22 height 22
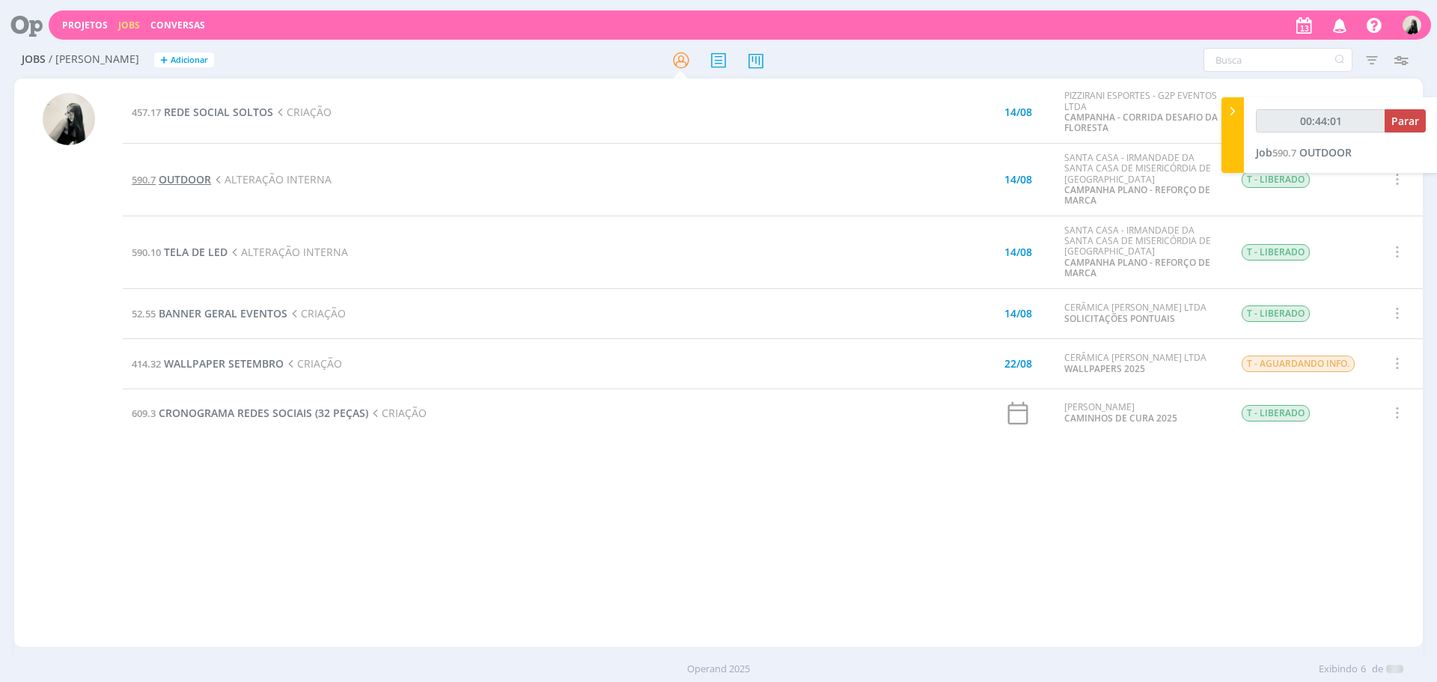
click at [205, 184] on span "OUTDOOR" at bounding box center [185, 179] width 52 height 14
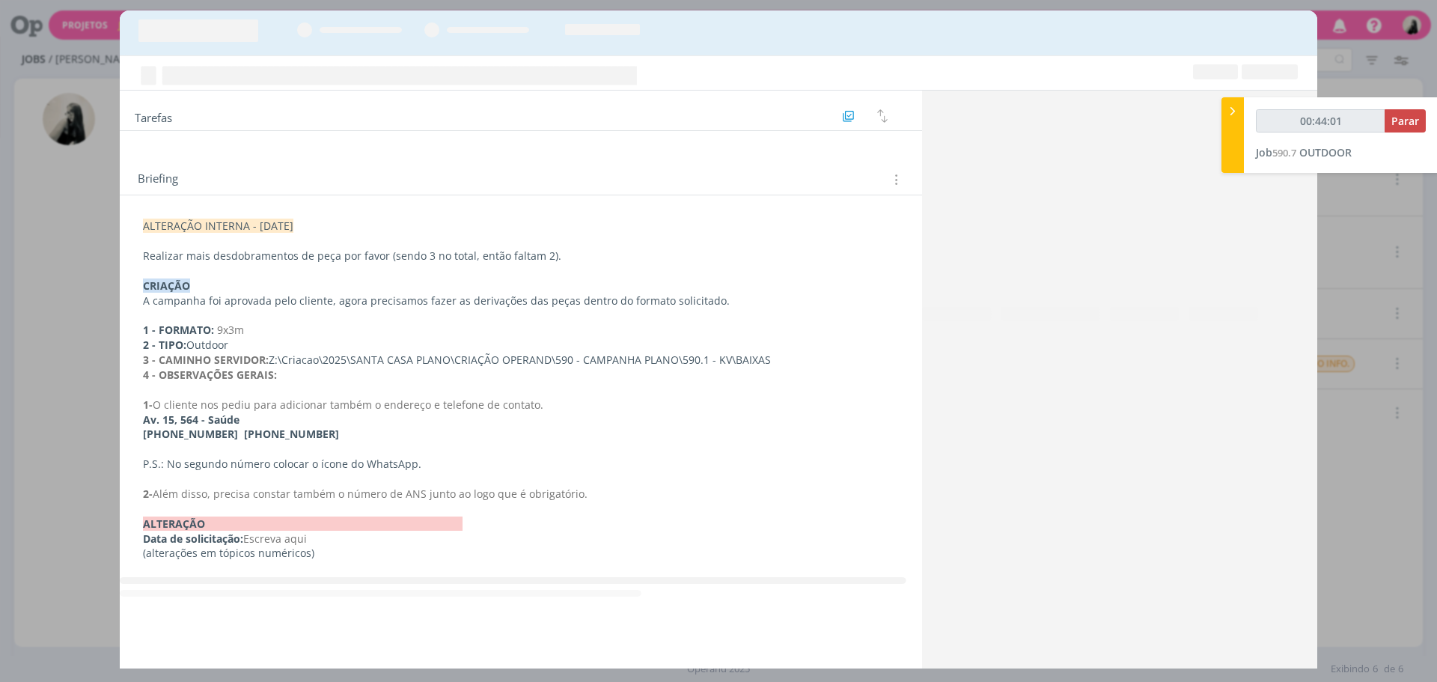
type input "00:44:02"
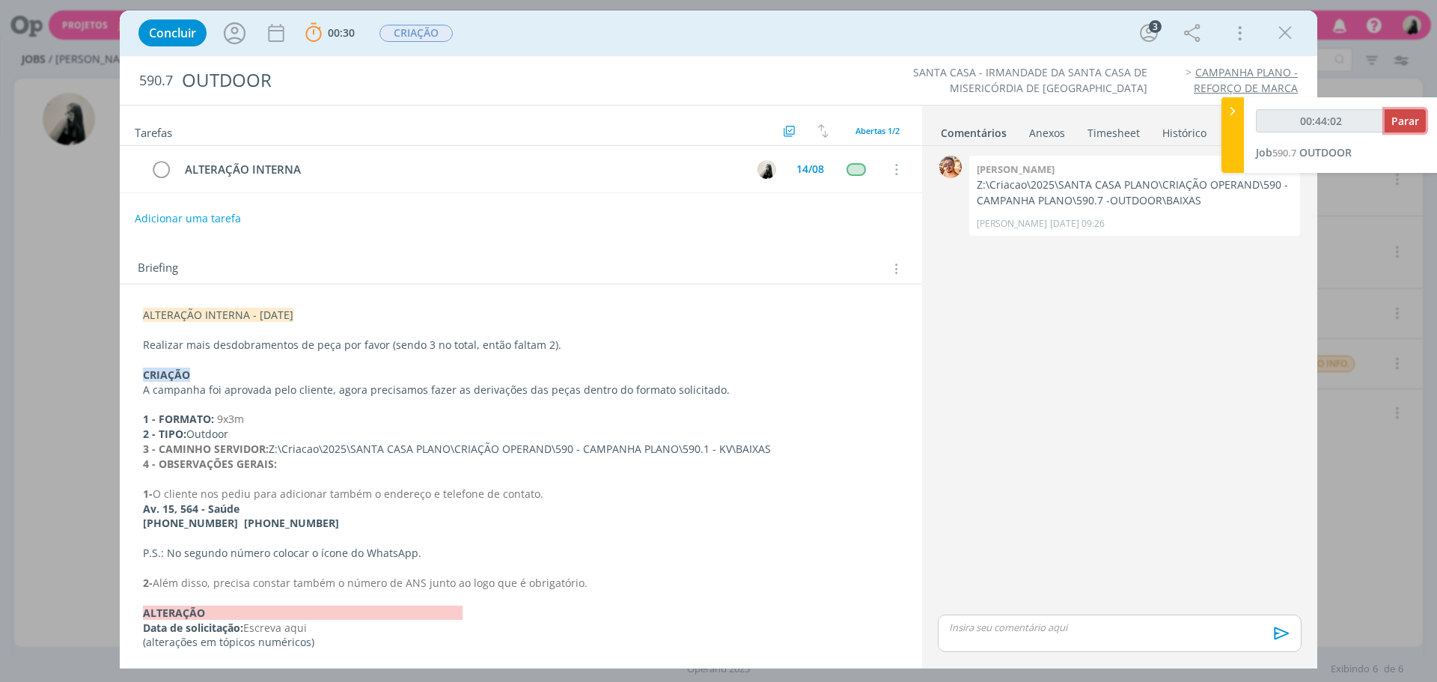
click at [1405, 123] on span "Parar" at bounding box center [1405, 121] width 28 height 14
